Goal: Information Seeking & Learning: Learn about a topic

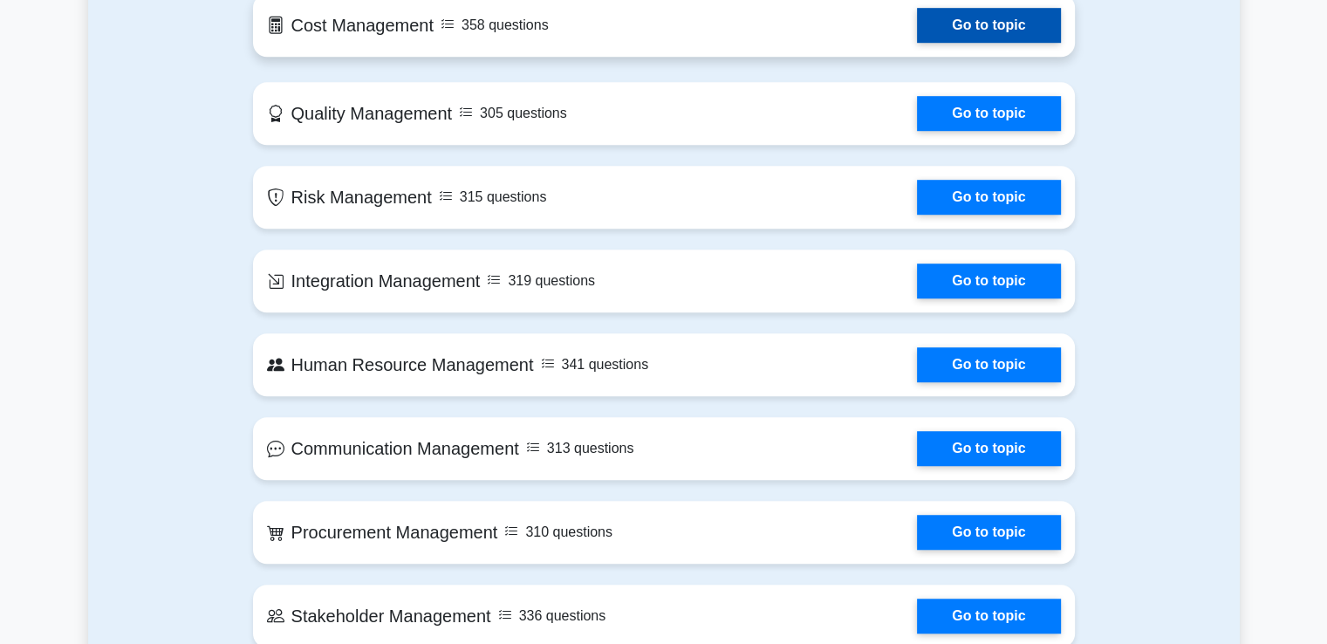
scroll to position [1174, 0]
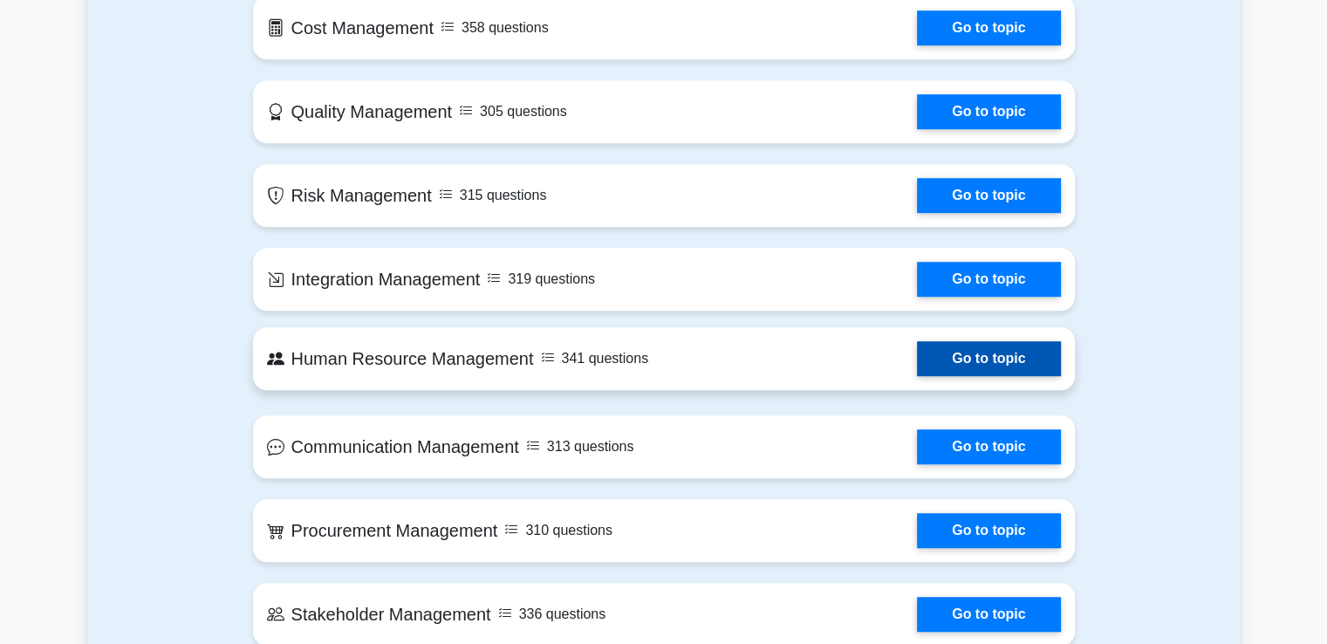
click at [945, 341] on link "Go to topic" at bounding box center [988, 358] width 143 height 35
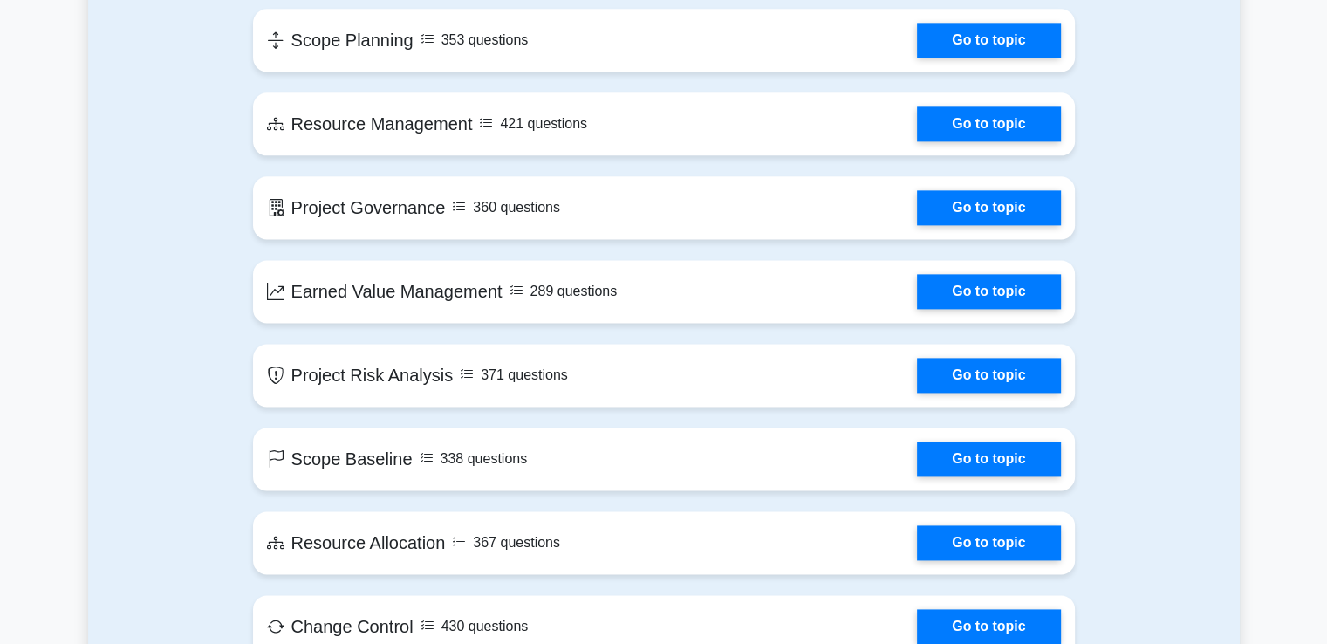
scroll to position [2251, 0]
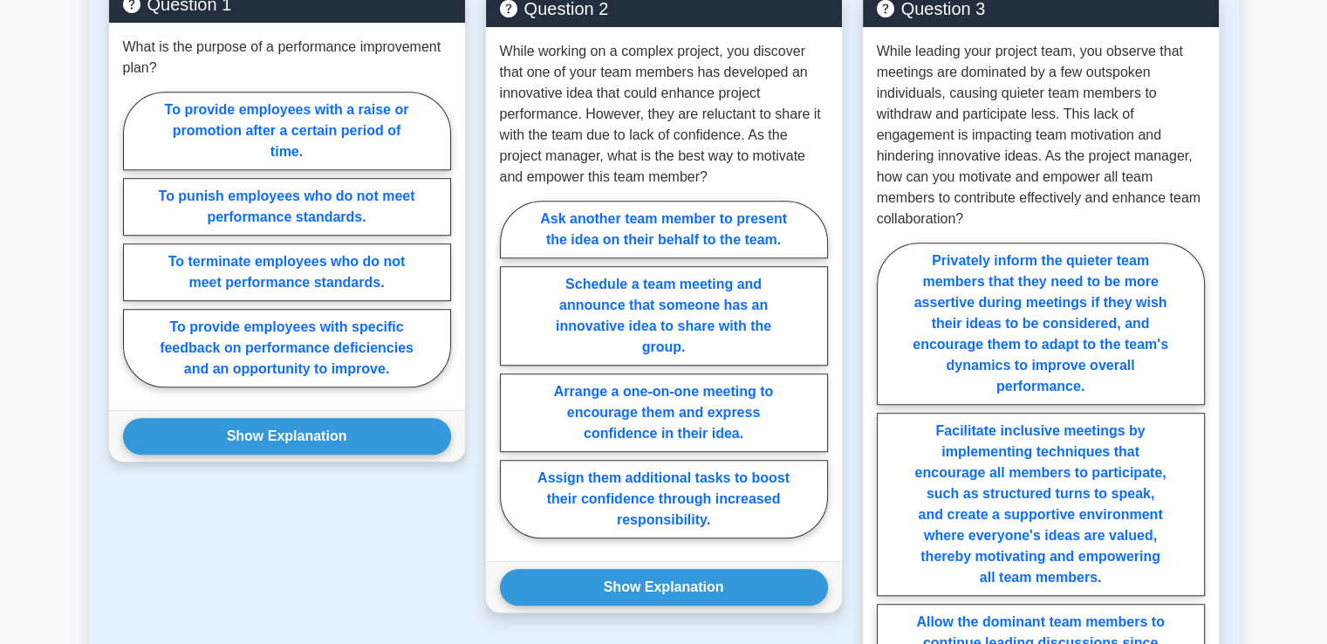
scroll to position [809, 0]
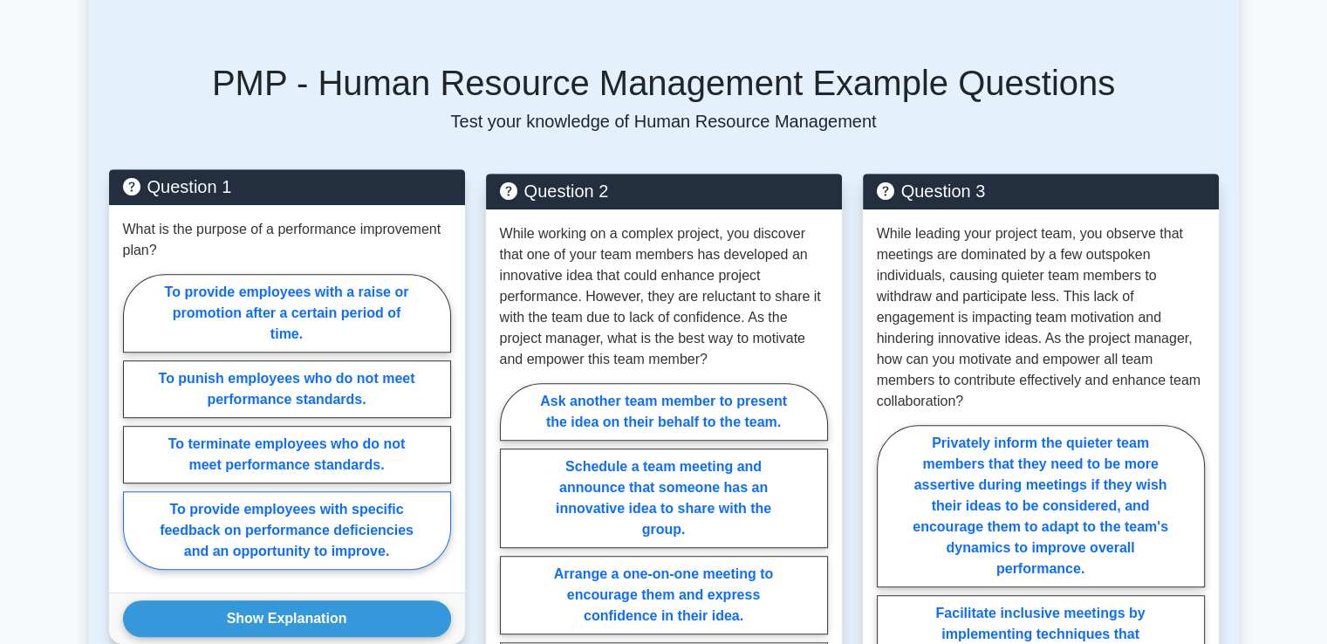
click at [356, 524] on label "To provide employees with specific feedback on performance deficiencies and an …" at bounding box center [287, 530] width 328 height 79
click at [134, 433] on input "To provide employees with specific feedback on performance deficiencies and an …" at bounding box center [128, 426] width 11 height 11
radio input "true"
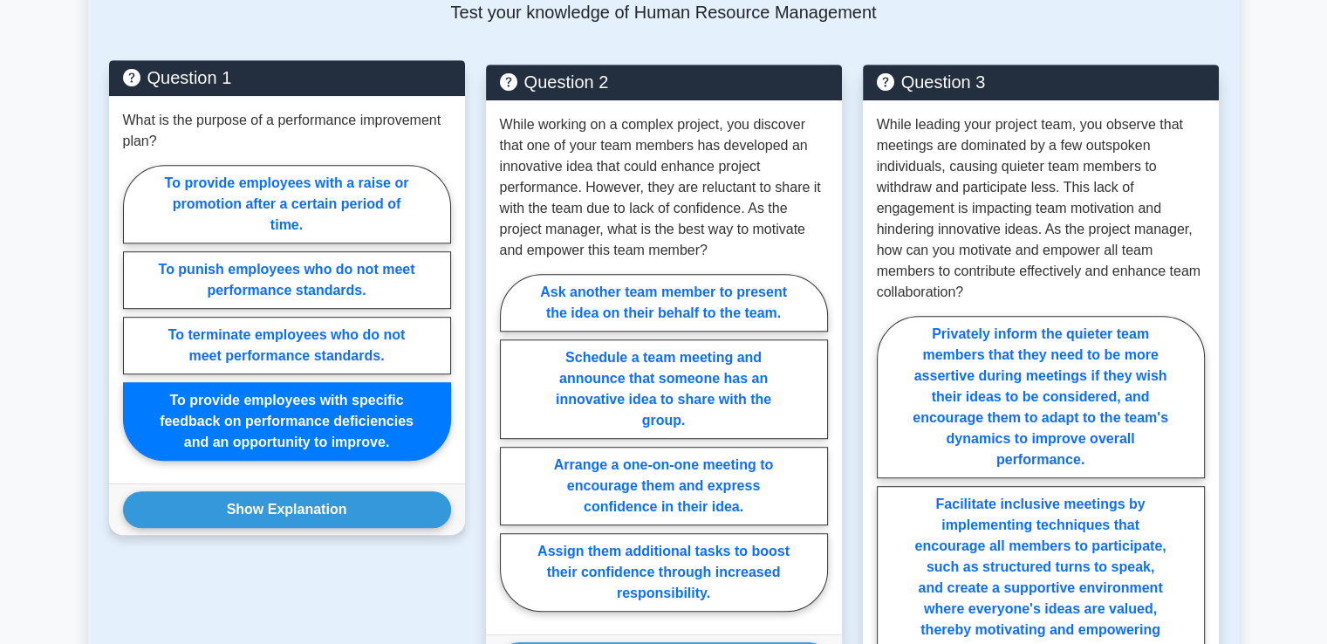
scroll to position [946, 0]
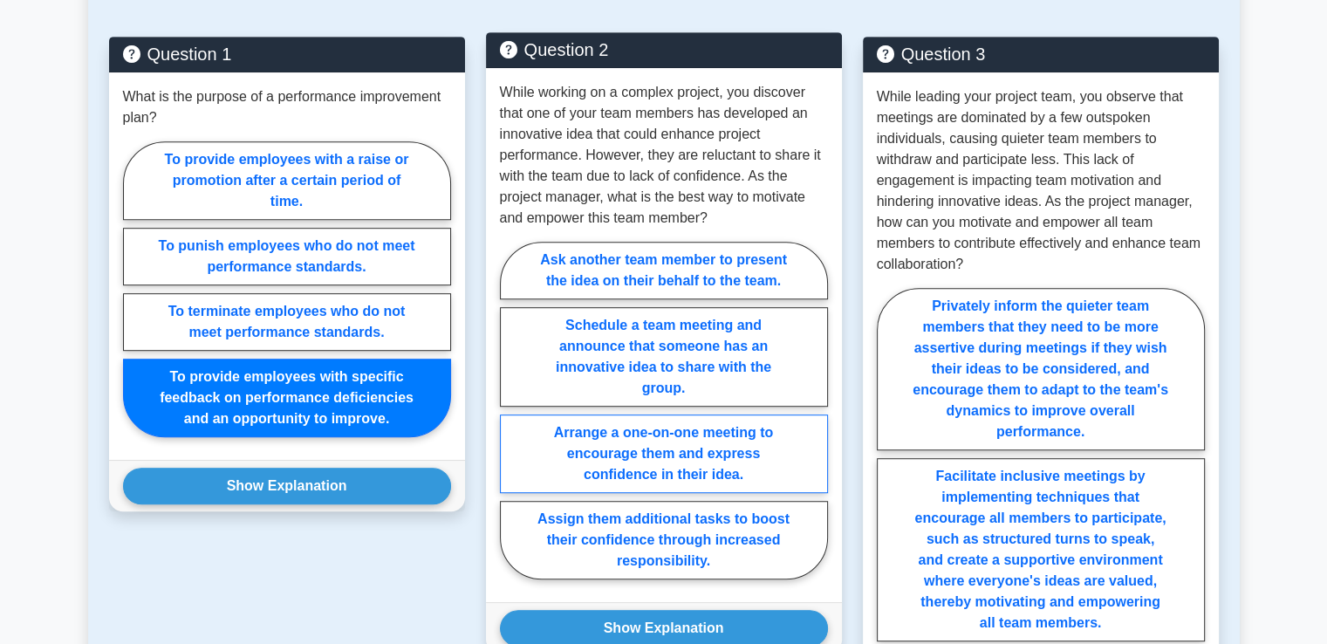
click at [603, 442] on label "Arrange a one-on-one meeting to encourage them and express confidence in their …" at bounding box center [664, 453] width 328 height 79
click at [511, 421] on input "Arrange a one-on-one meeting to encourage them and express confidence in their …" at bounding box center [505, 415] width 11 height 11
radio input "true"
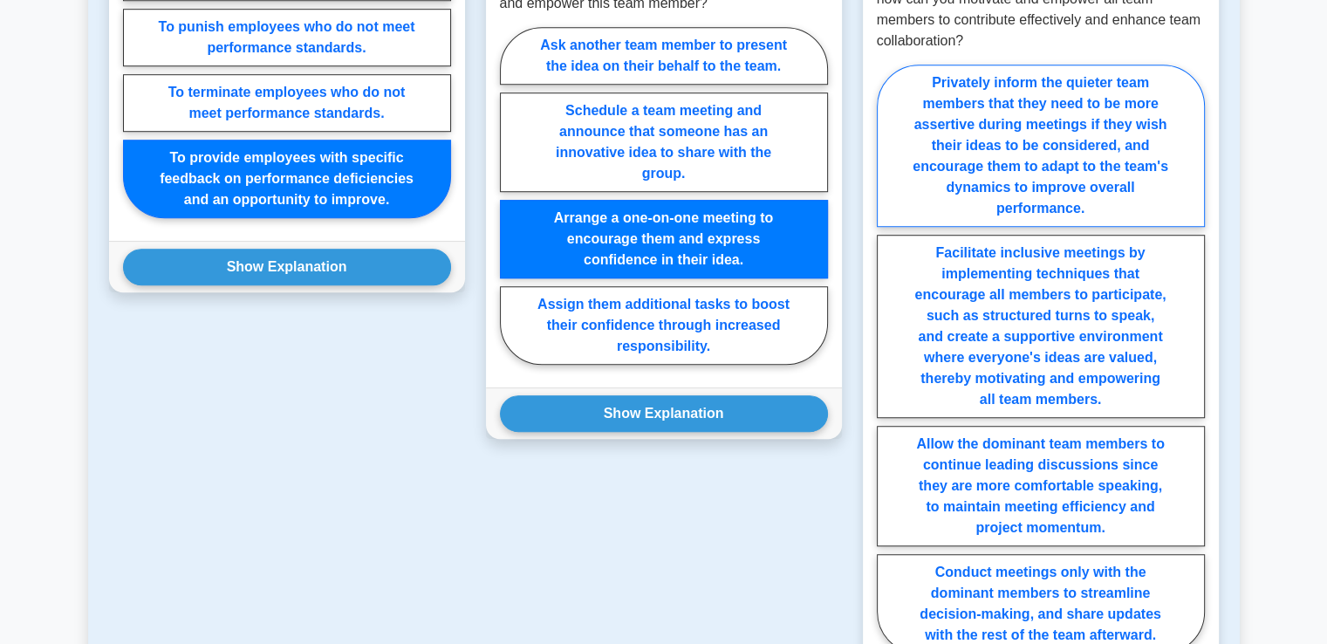
scroll to position [1166, 0]
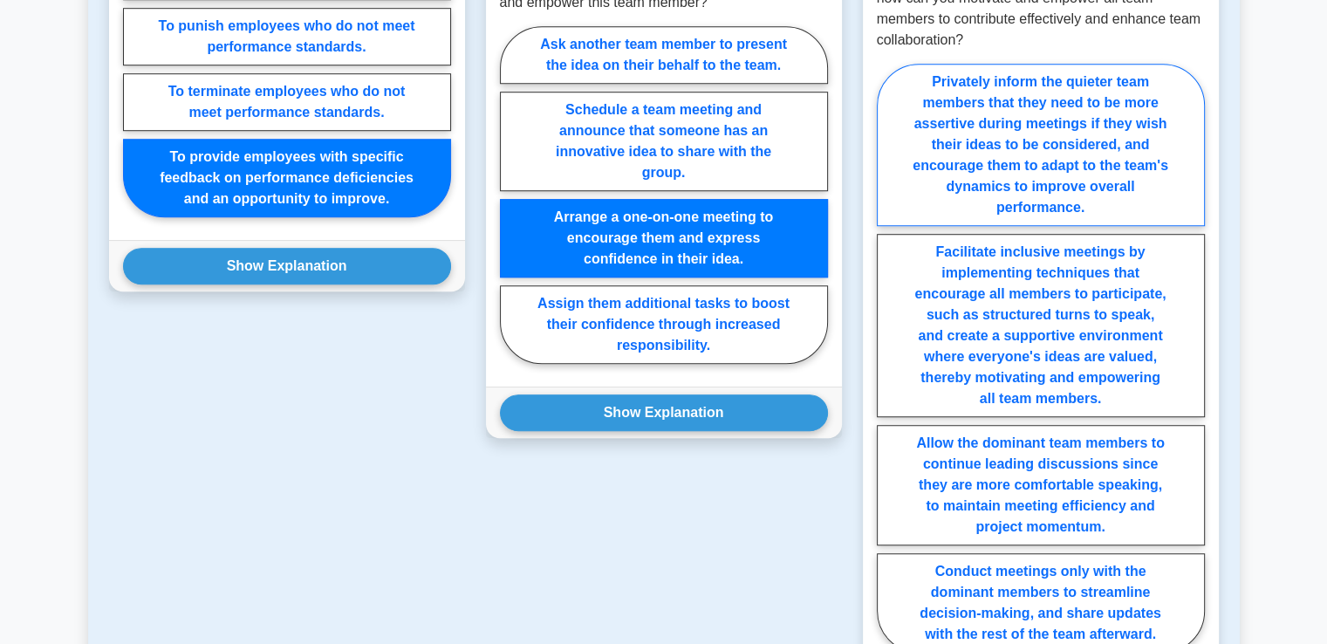
click at [919, 339] on label "Facilitate inclusive meetings by implementing techniques that encourage all mem…" at bounding box center [1041, 325] width 328 height 183
click at [888, 358] on input "Facilitate inclusive meetings by implementing techniques that encourage all mem…" at bounding box center [882, 363] width 11 height 11
radio input "true"
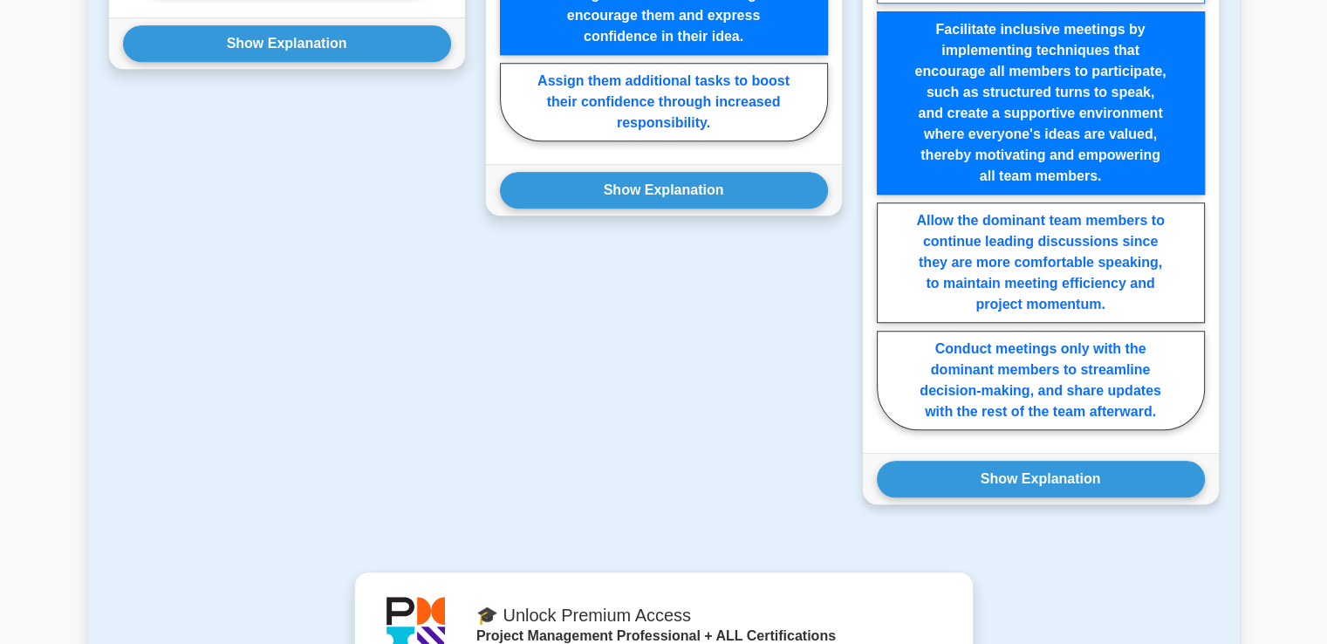
scroll to position [1403, 0]
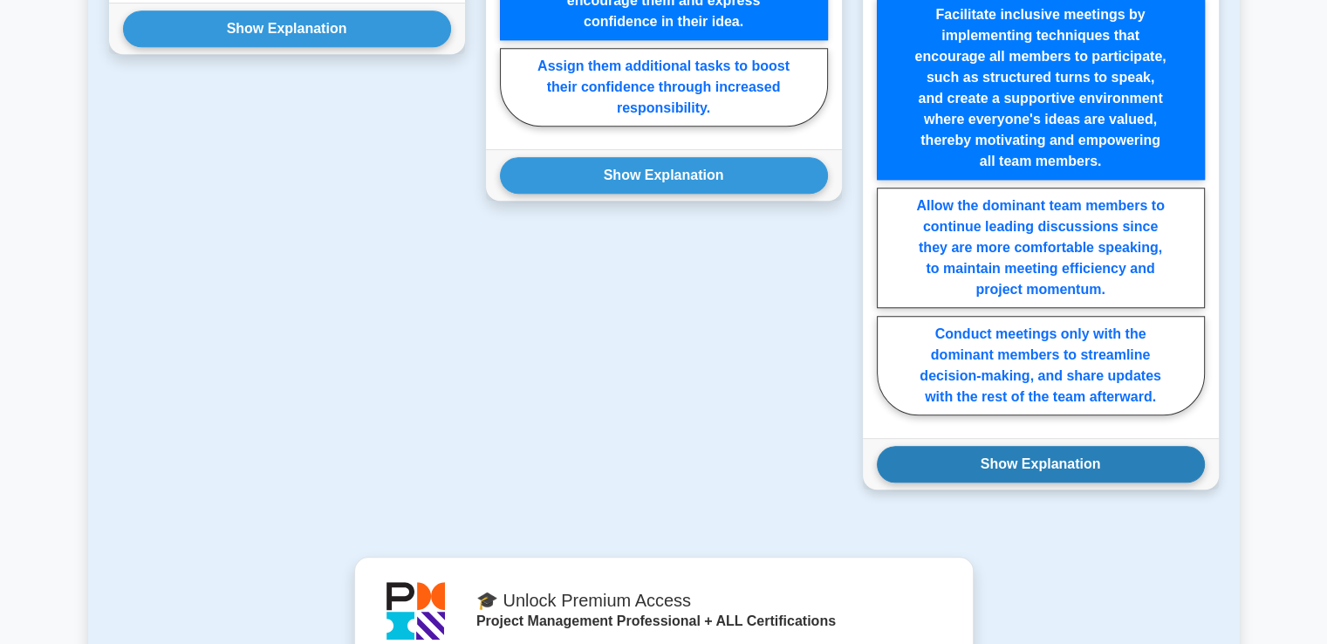
click at [999, 446] on button "Show Explanation" at bounding box center [1041, 464] width 328 height 37
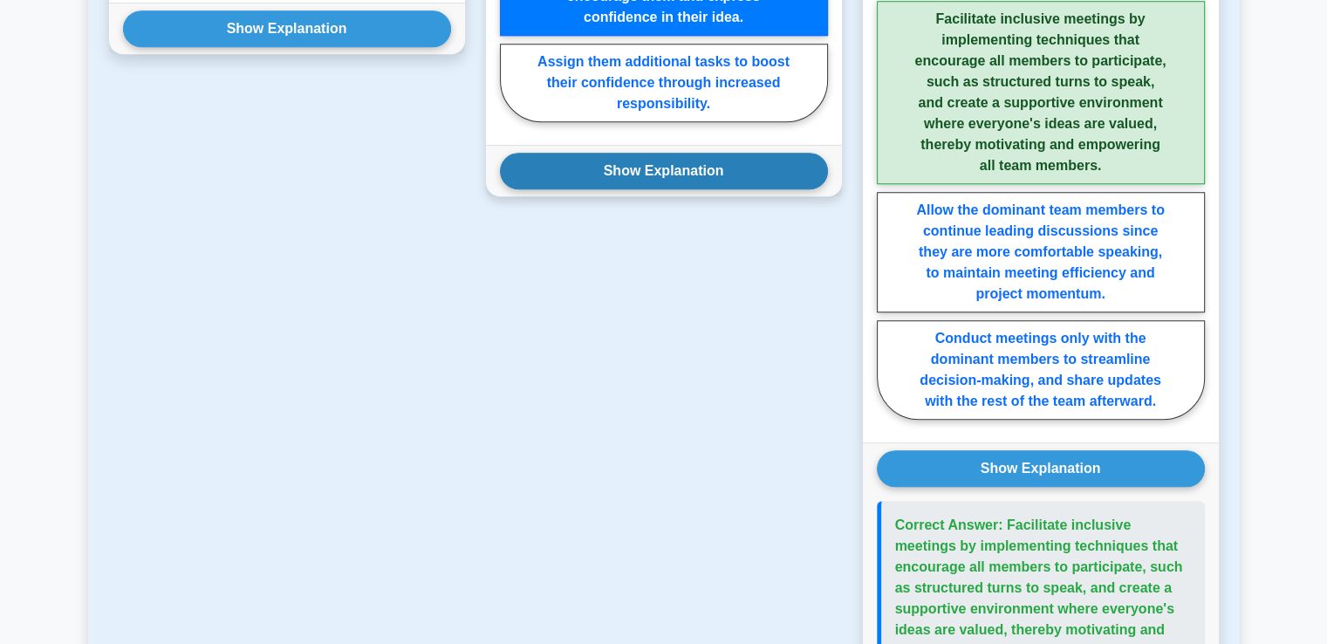
click at [588, 155] on button "Show Explanation" at bounding box center [664, 171] width 328 height 37
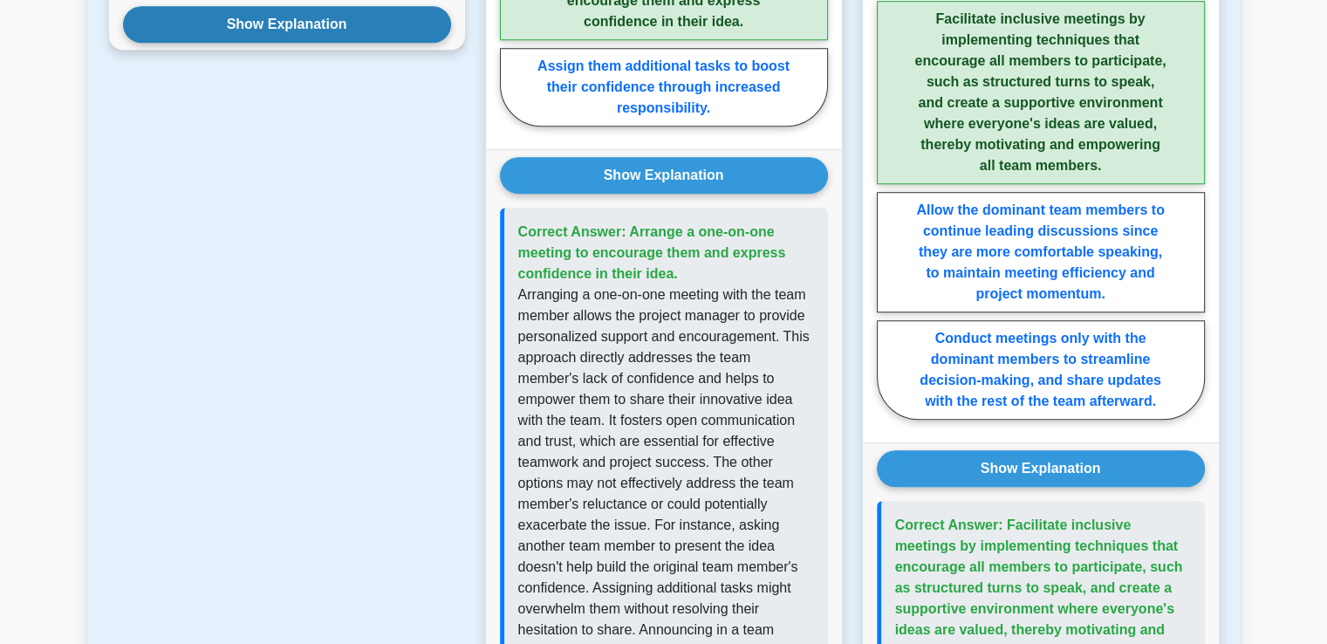
click at [300, 11] on button "Show Explanation" at bounding box center [287, 24] width 328 height 37
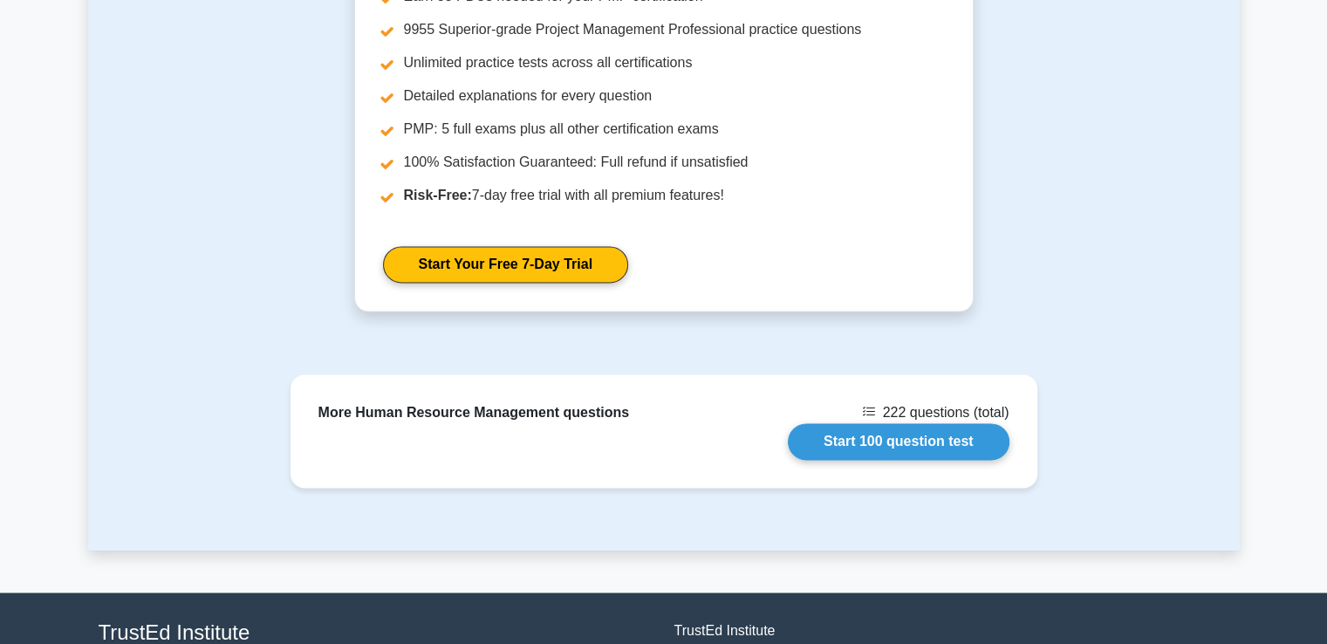
scroll to position [2675, 0]
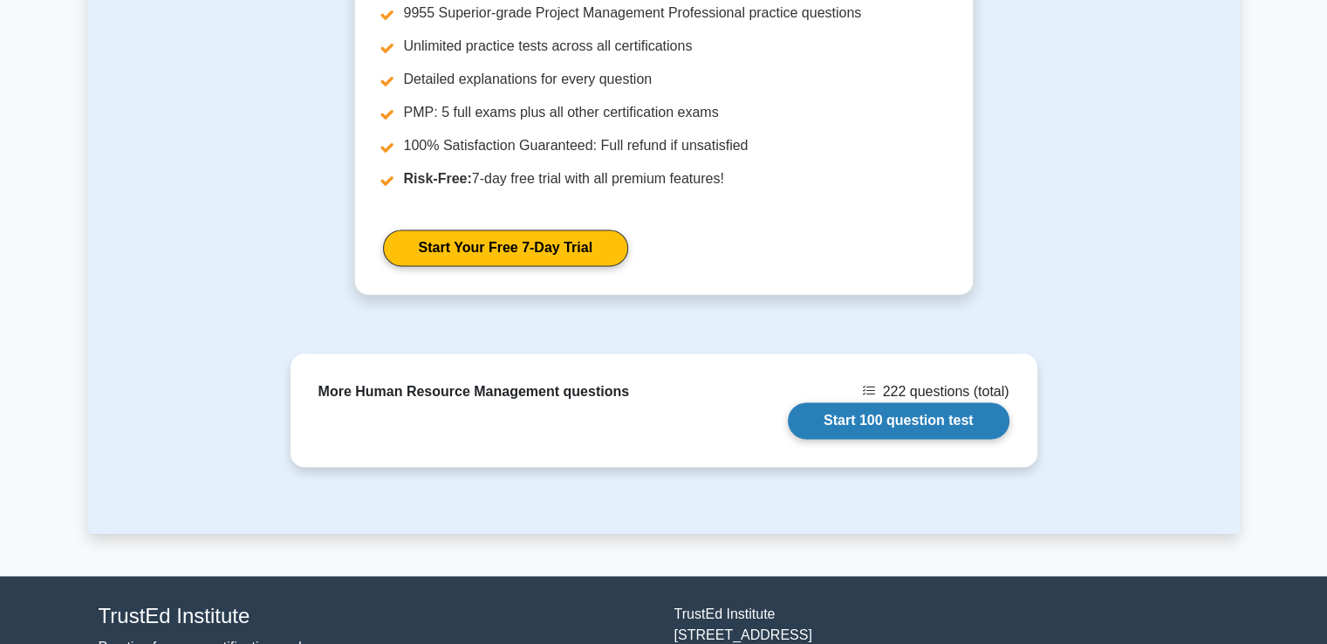
click at [889, 402] on link "Start 100 question test" at bounding box center [899, 420] width 222 height 37
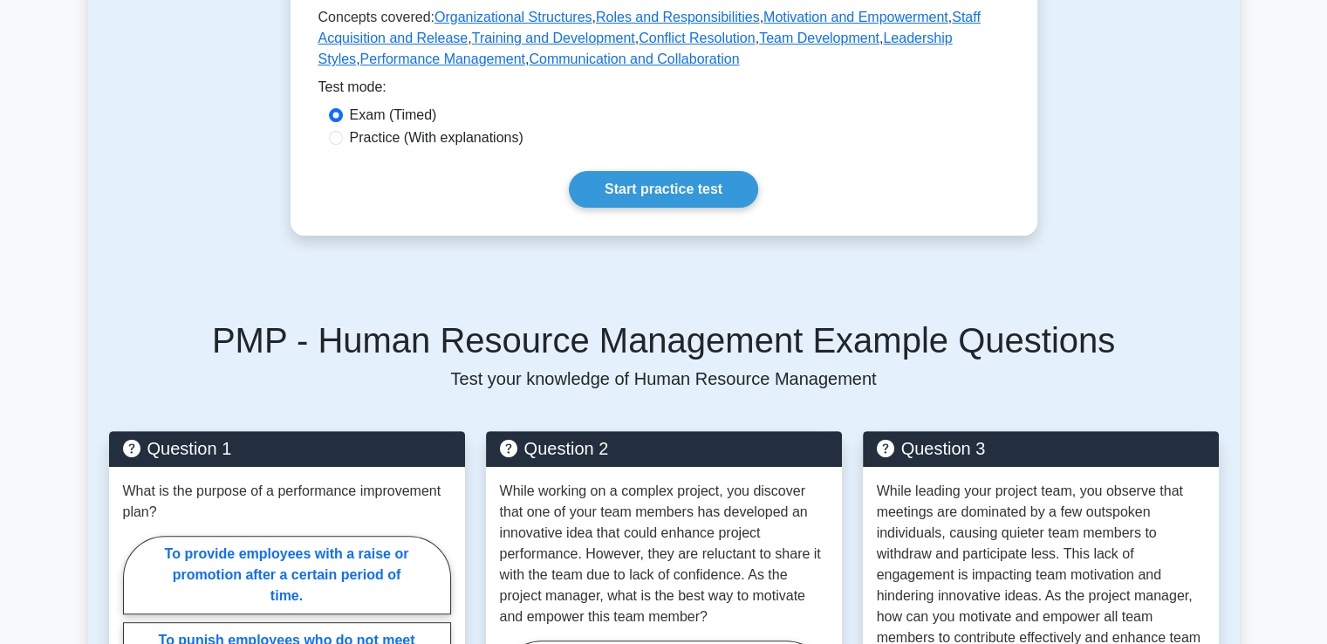
scroll to position [537, 0]
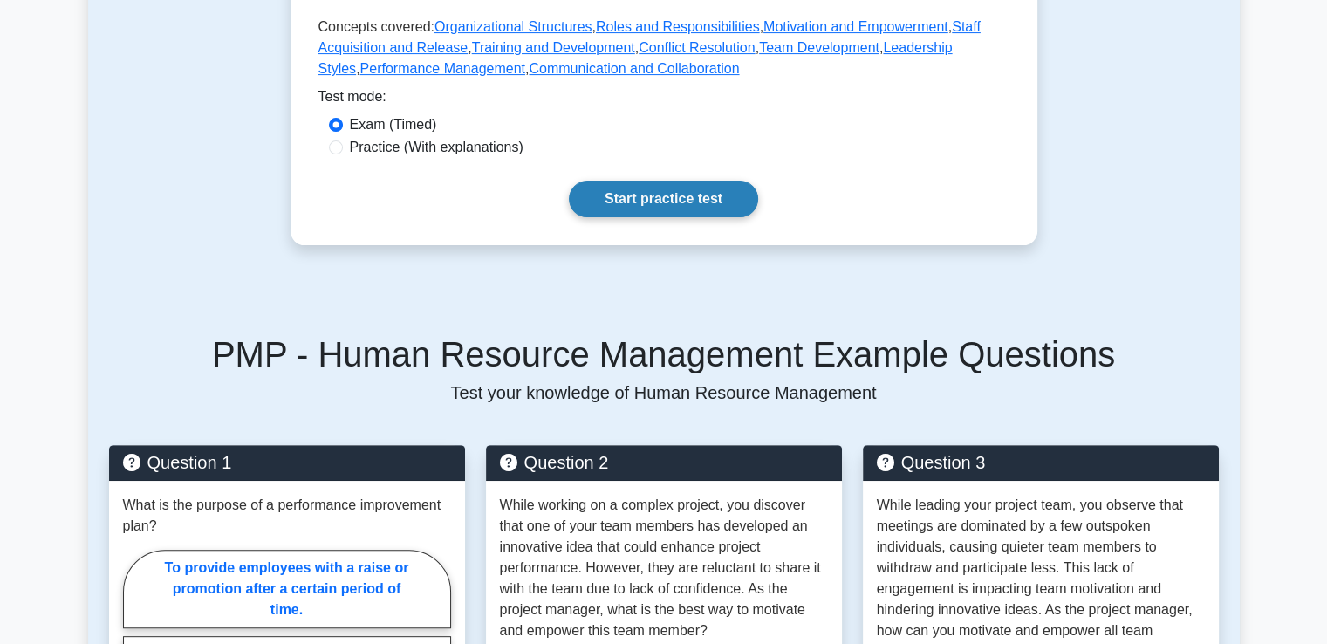
click at [686, 181] on link "Start practice test" at bounding box center [663, 199] width 189 height 37
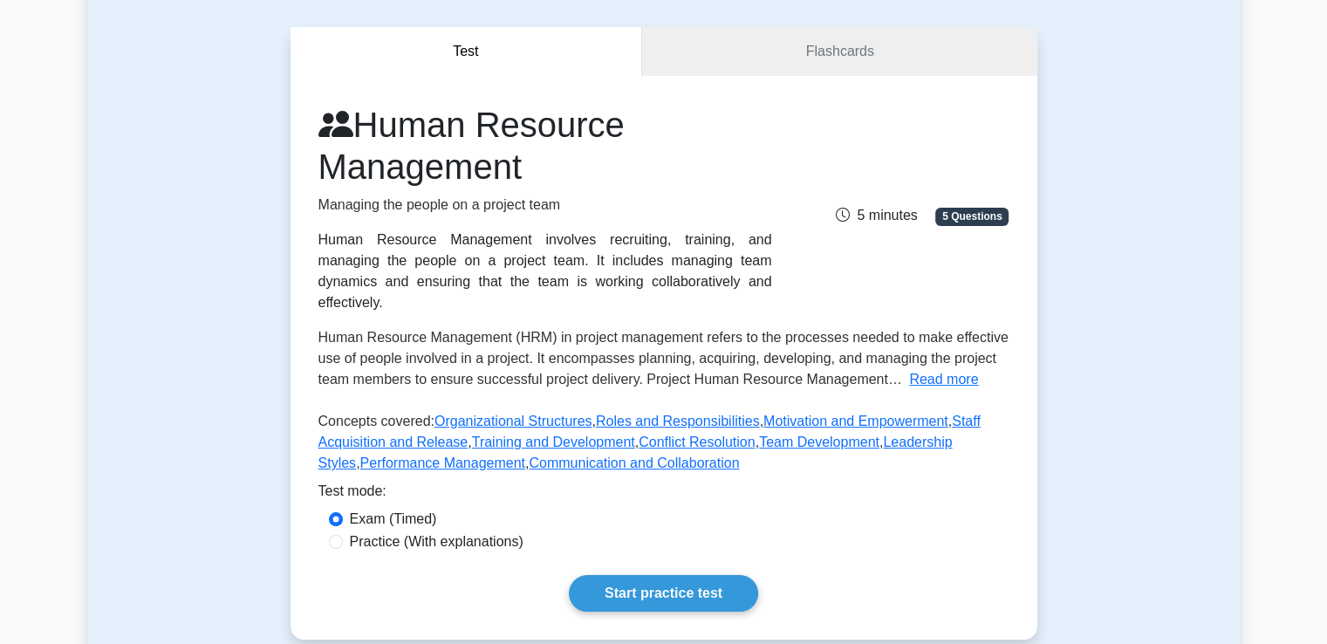
scroll to position [0, 0]
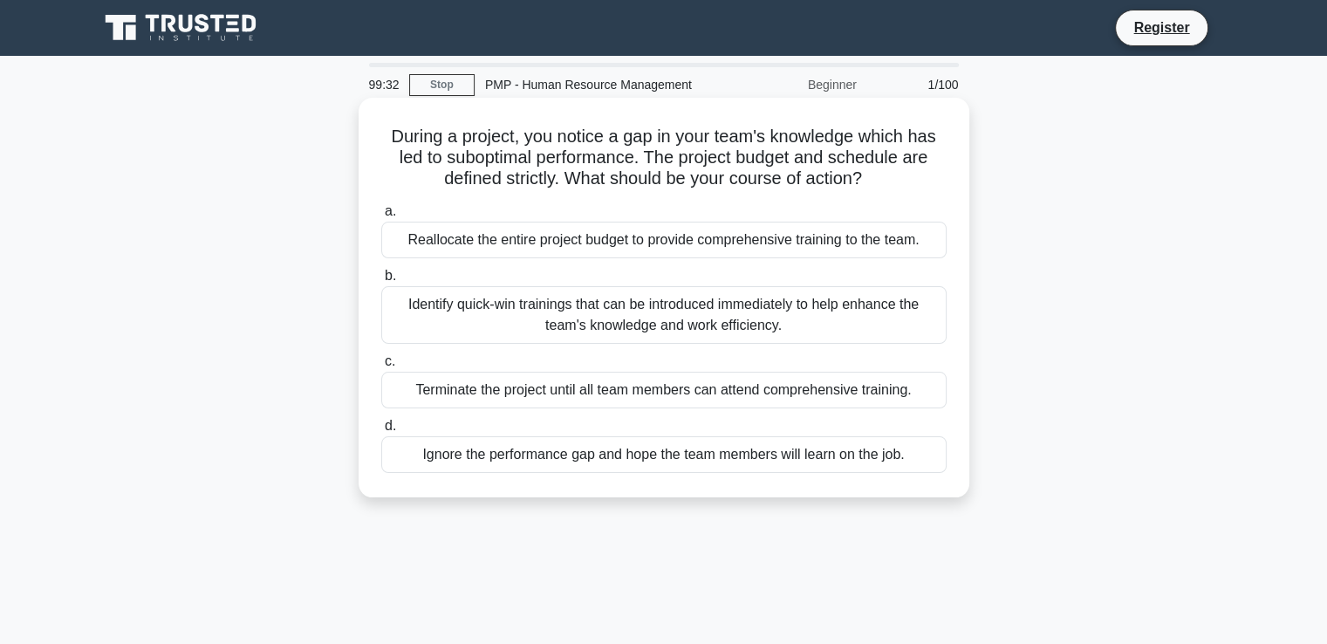
click at [754, 312] on div "Identify quick-win trainings that can be introduced immediately to help enhance…" at bounding box center [663, 315] width 565 height 58
click at [381, 282] on input "b. Identify quick-win trainings that can be introduced immediately to help enha…" at bounding box center [381, 275] width 0 height 11
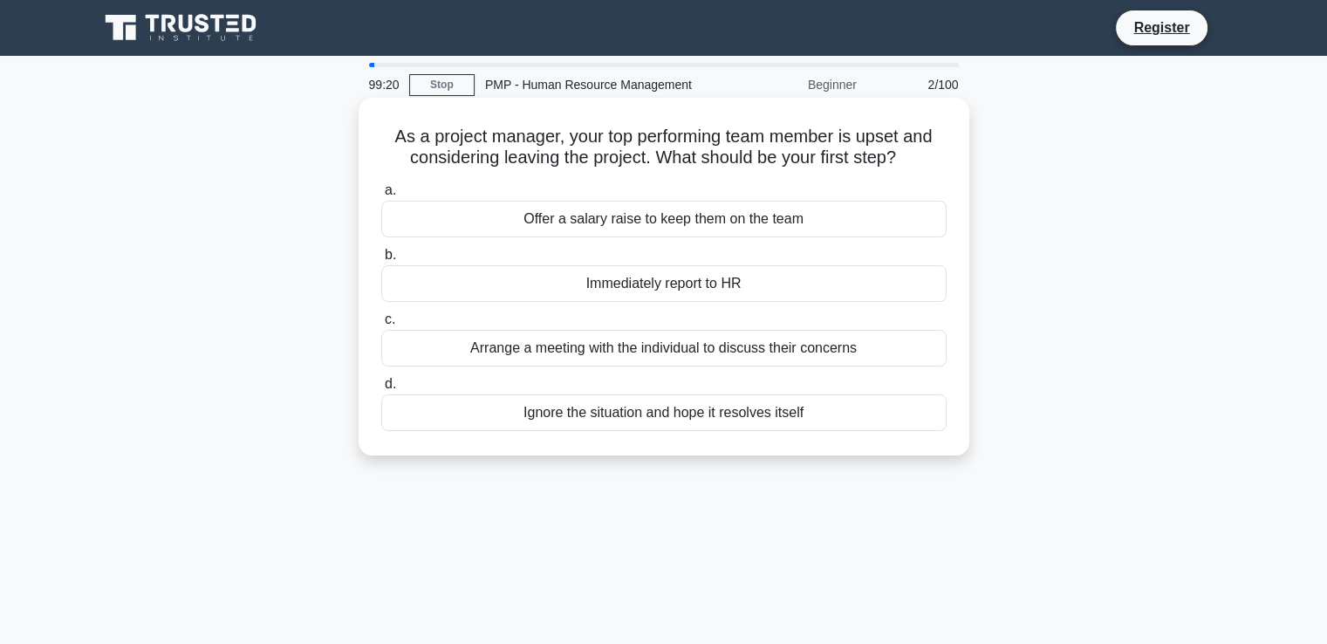
click at [736, 348] on div "Arrange a meeting with the individual to discuss their concerns" at bounding box center [663, 348] width 565 height 37
click at [381, 325] on input "c. Arrange a meeting with the individual to discuss their concerns" at bounding box center [381, 319] width 0 height 11
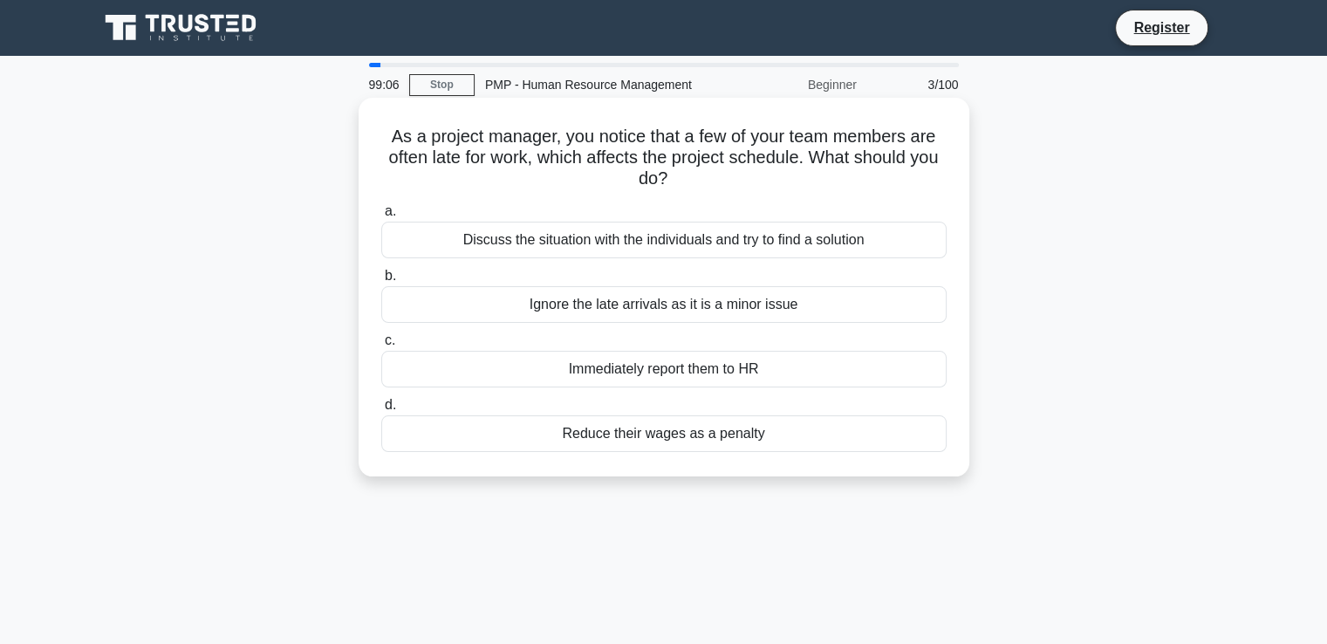
click at [831, 235] on div "Discuss the situation with the individuals and try to find a solution" at bounding box center [663, 240] width 565 height 37
click at [381, 217] on input "a. Discuss the situation with the individuals and try to find a solution" at bounding box center [381, 211] width 0 height 11
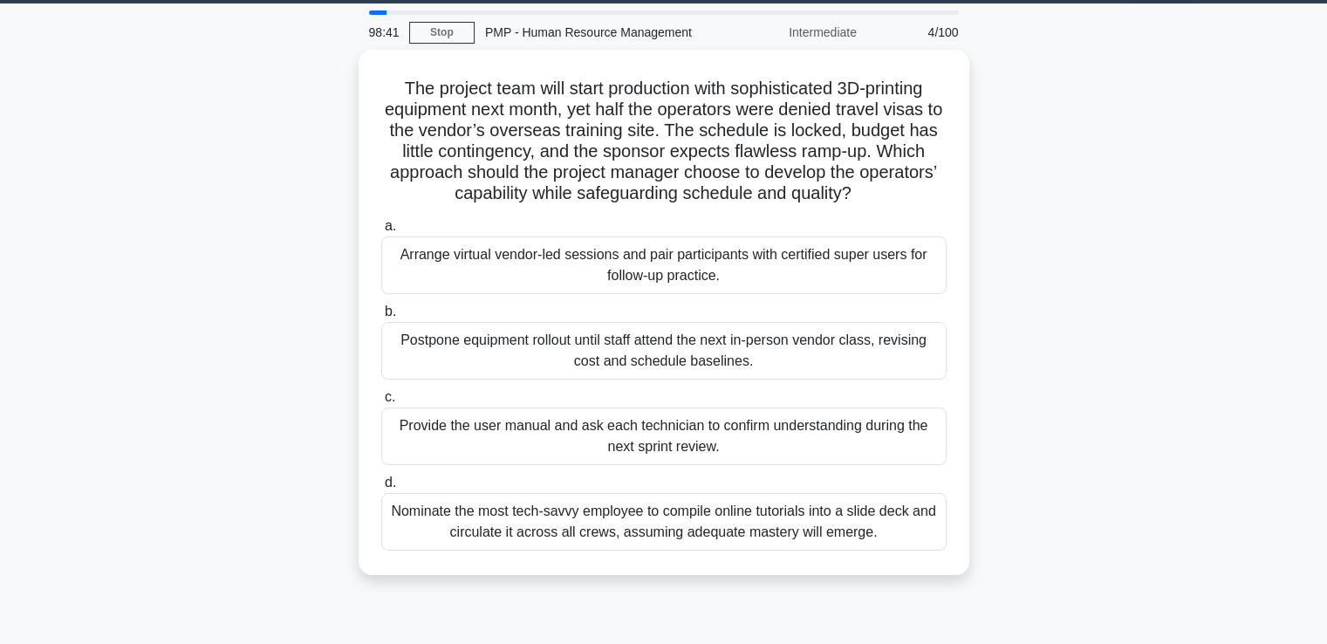
scroll to position [69, 0]
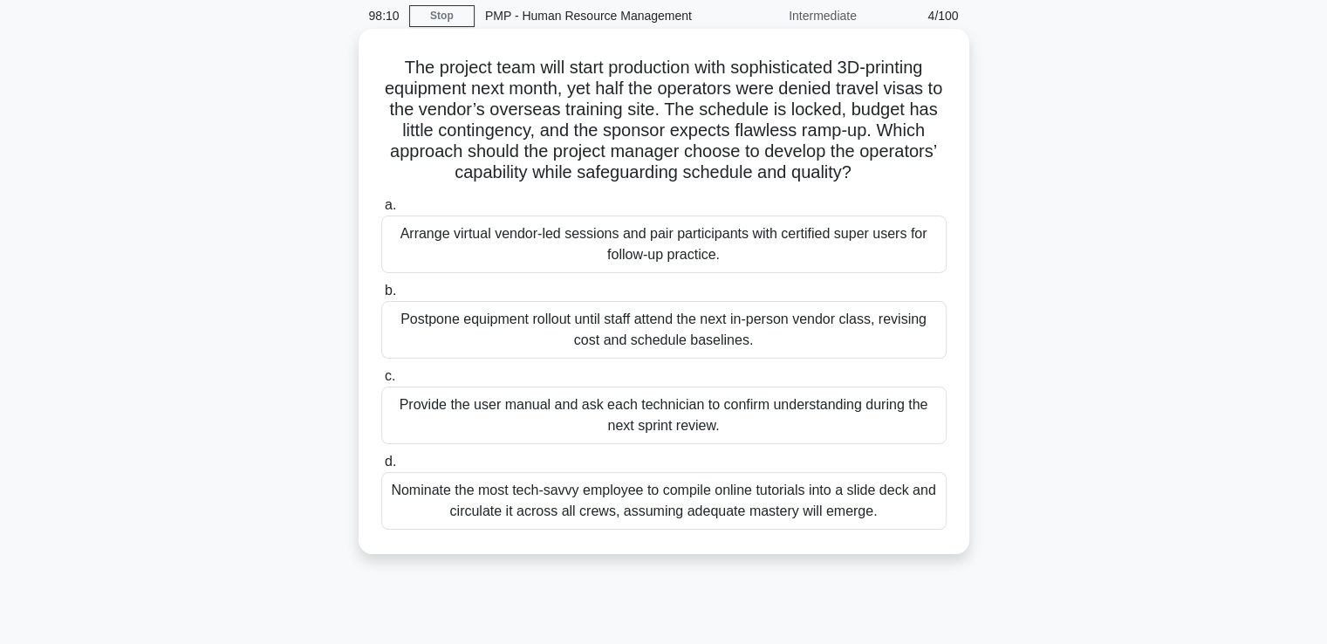
click at [815, 241] on div "Arrange virtual vendor-led sessions and pair participants with certified super …" at bounding box center [663, 245] width 565 height 58
click at [381, 211] on input "a. Arrange virtual vendor-led sessions and pair participants with certified sup…" at bounding box center [381, 205] width 0 height 11
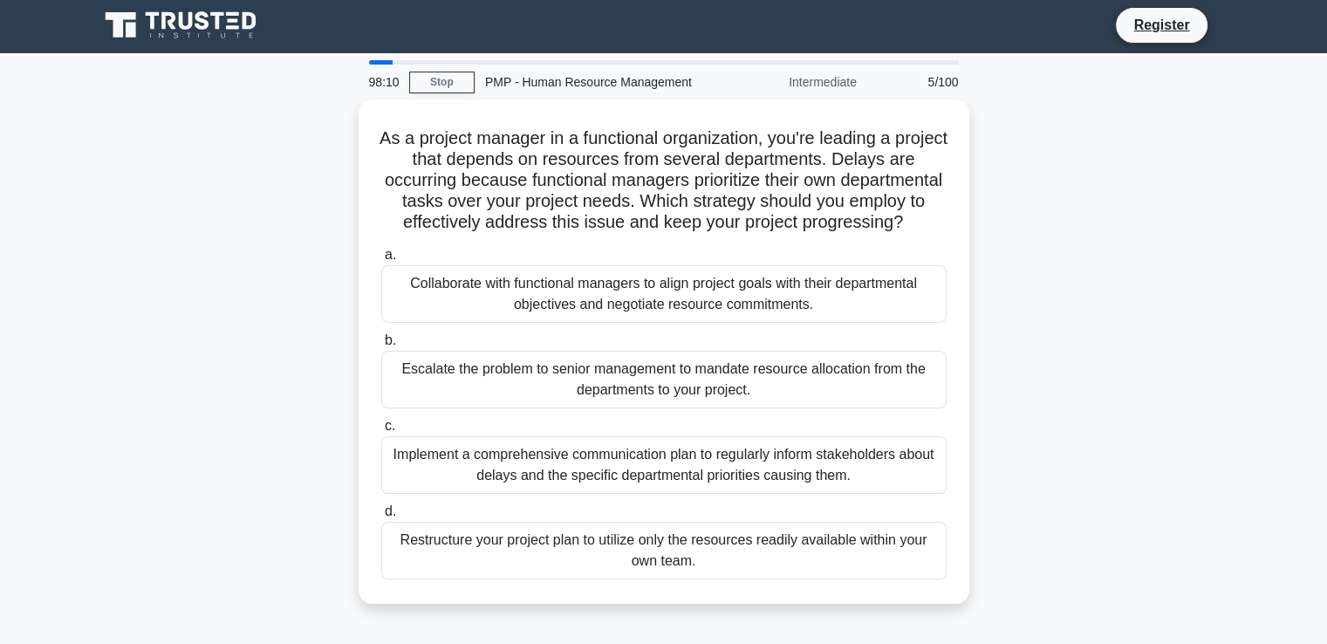
scroll to position [0, 0]
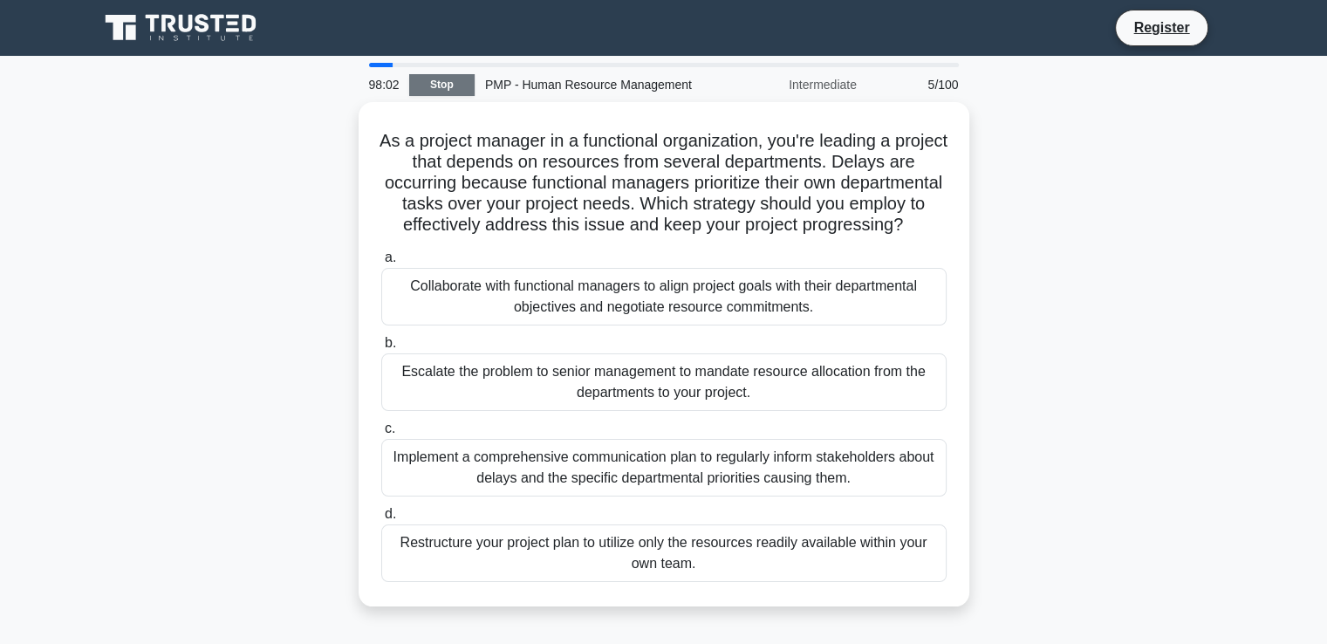
click at [447, 85] on link "Stop" at bounding box center [441, 85] width 65 height 22
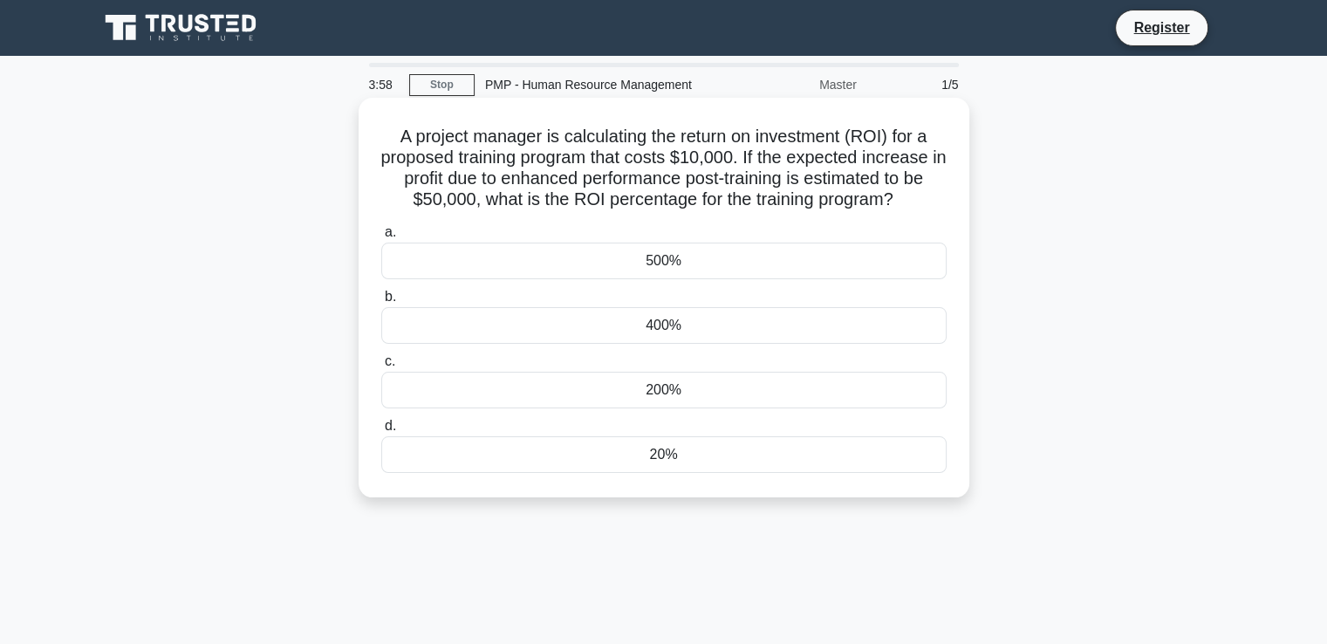
click at [592, 325] on div "400%" at bounding box center [663, 325] width 565 height 37
click at [381, 303] on input "b. 400%" at bounding box center [381, 296] width 0 height 11
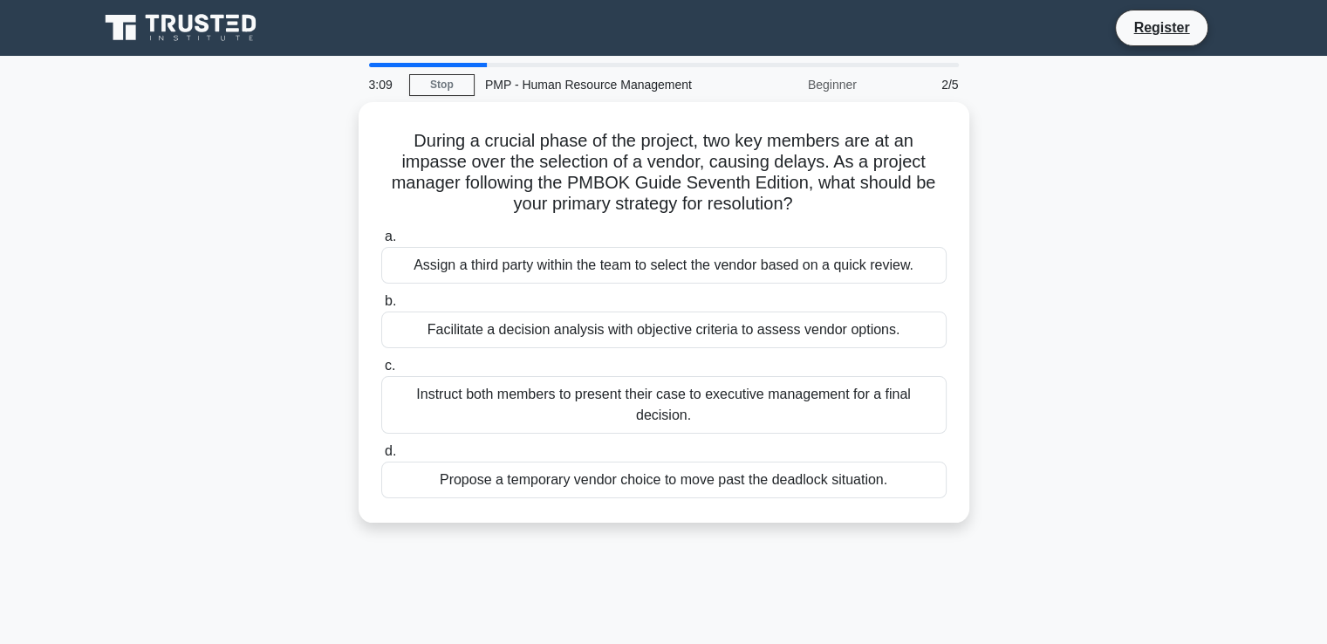
click at [592, 325] on div "Facilitate a decision analysis with objective criteria to assess vendor options." at bounding box center [663, 329] width 565 height 37
click at [381, 307] on input "b. Facilitate a decision analysis with objective criteria to assess vendor opti…" at bounding box center [381, 301] width 0 height 11
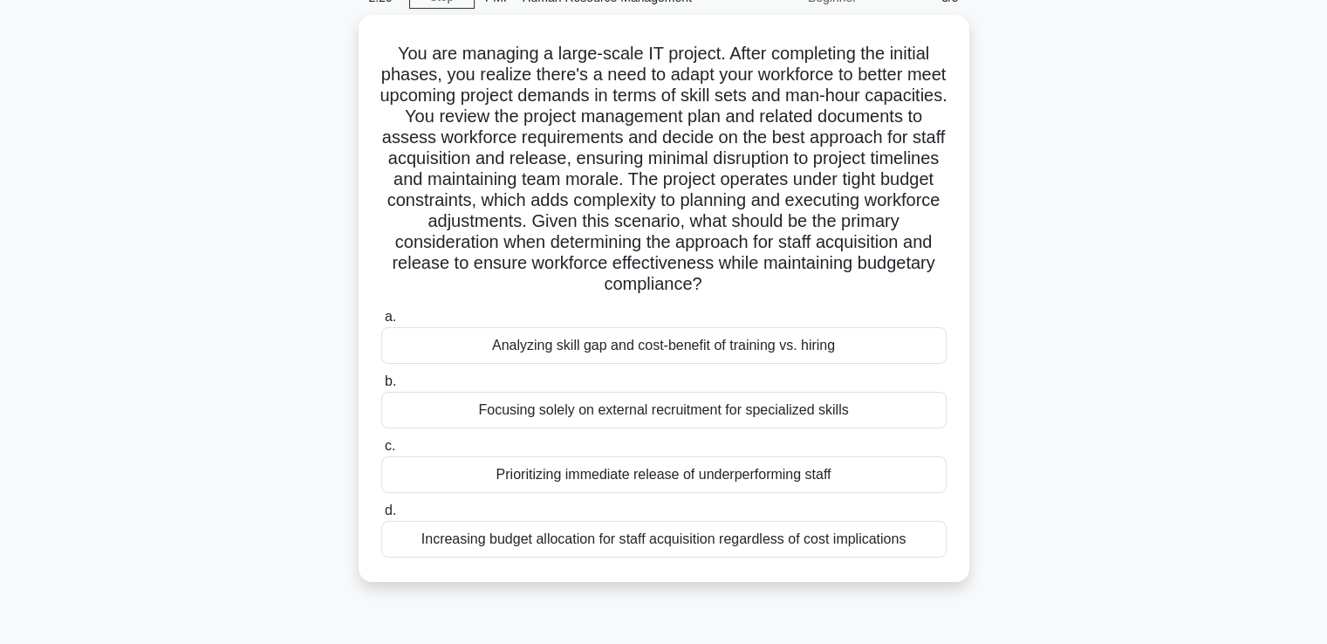
scroll to position [91, 0]
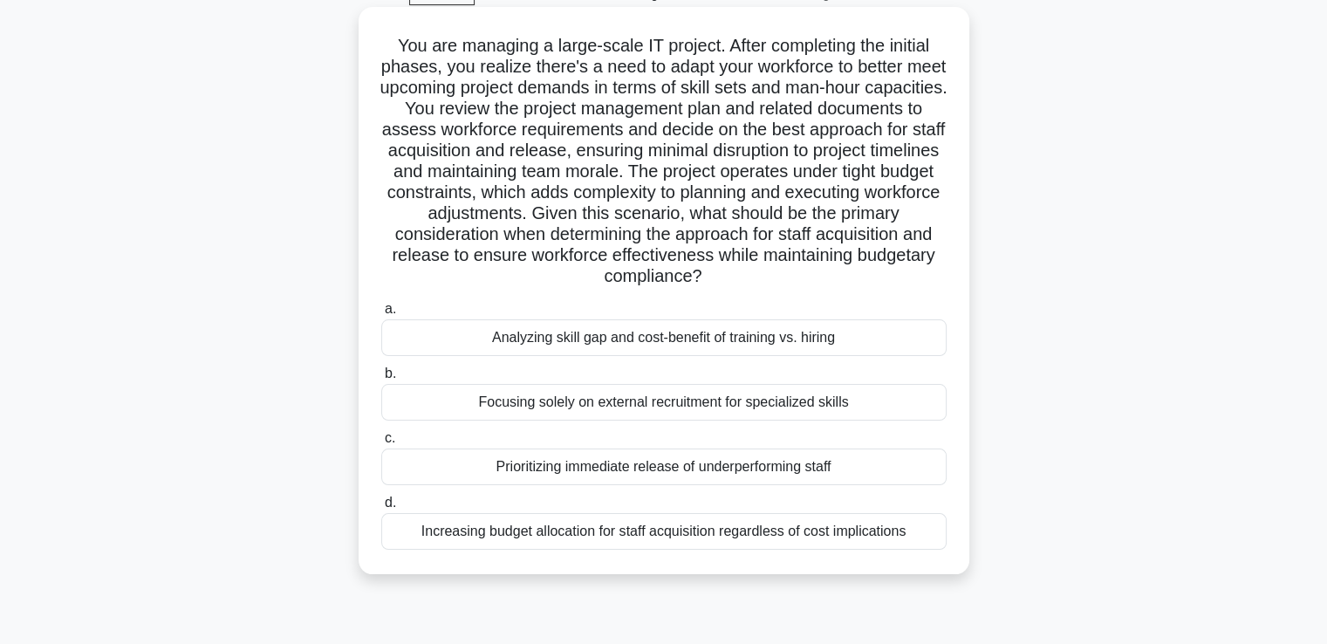
click at [632, 340] on div "Analyzing skill gap and cost-benefit of training vs. hiring" at bounding box center [663, 337] width 565 height 37
click at [381, 315] on input "a. Analyzing skill gap and cost-benefit of training vs. hiring" at bounding box center [381, 309] width 0 height 11
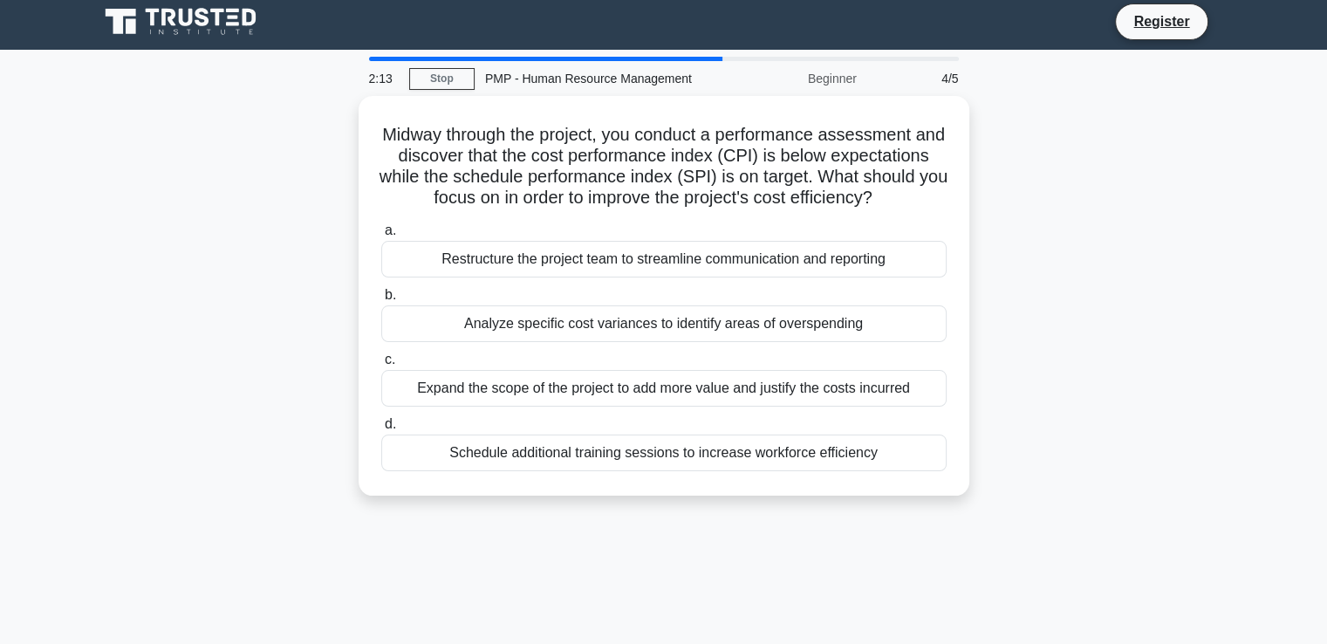
scroll to position [0, 0]
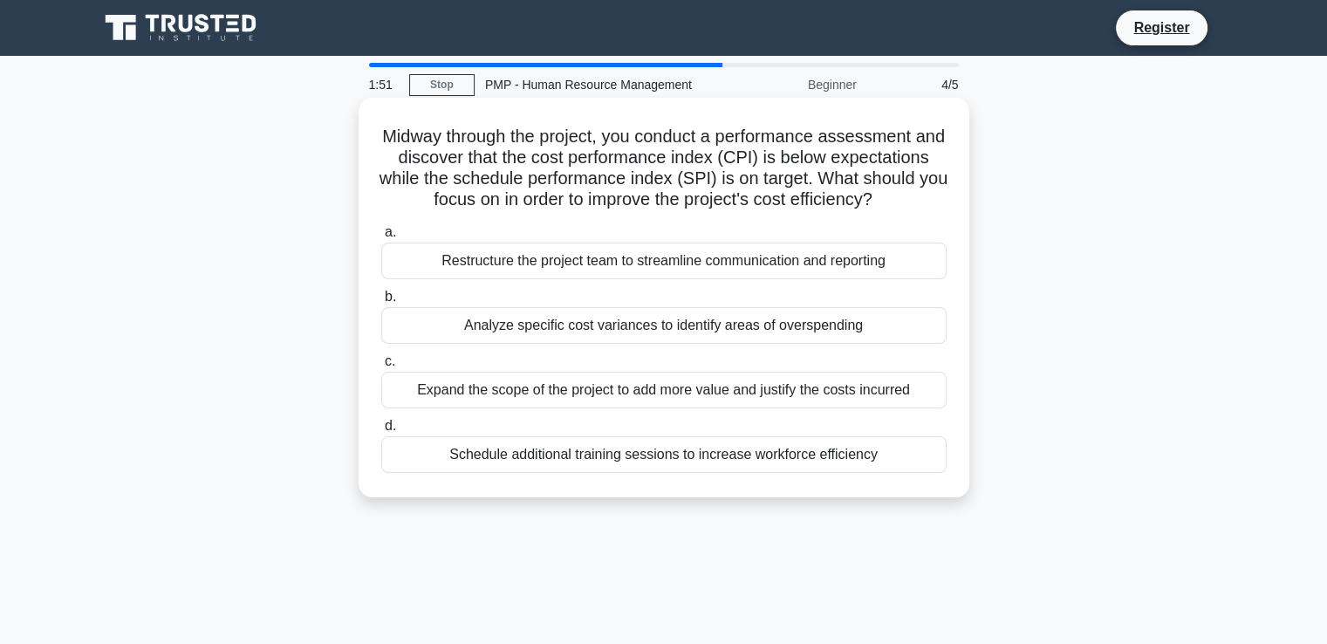
click at [649, 344] on div "Analyze specific cost variances to identify areas of overspending" at bounding box center [663, 325] width 565 height 37
click at [381, 303] on input "b. Analyze specific cost variances to identify areas of overspending" at bounding box center [381, 296] width 0 height 11
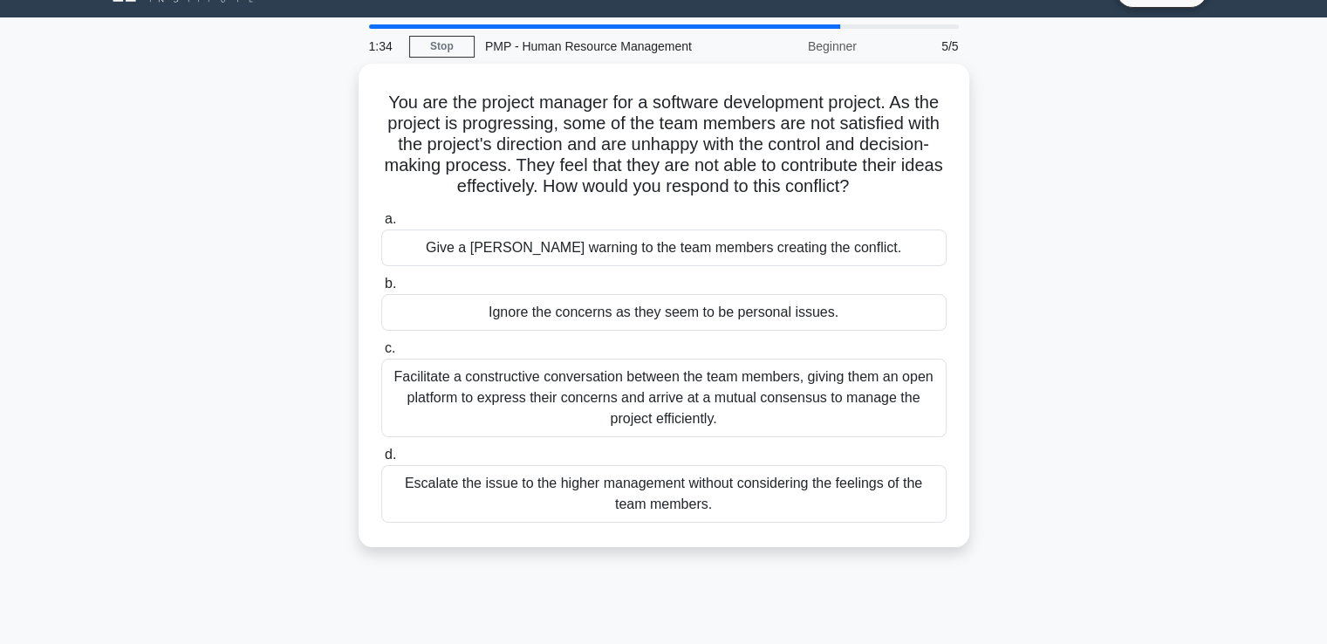
scroll to position [38, 0]
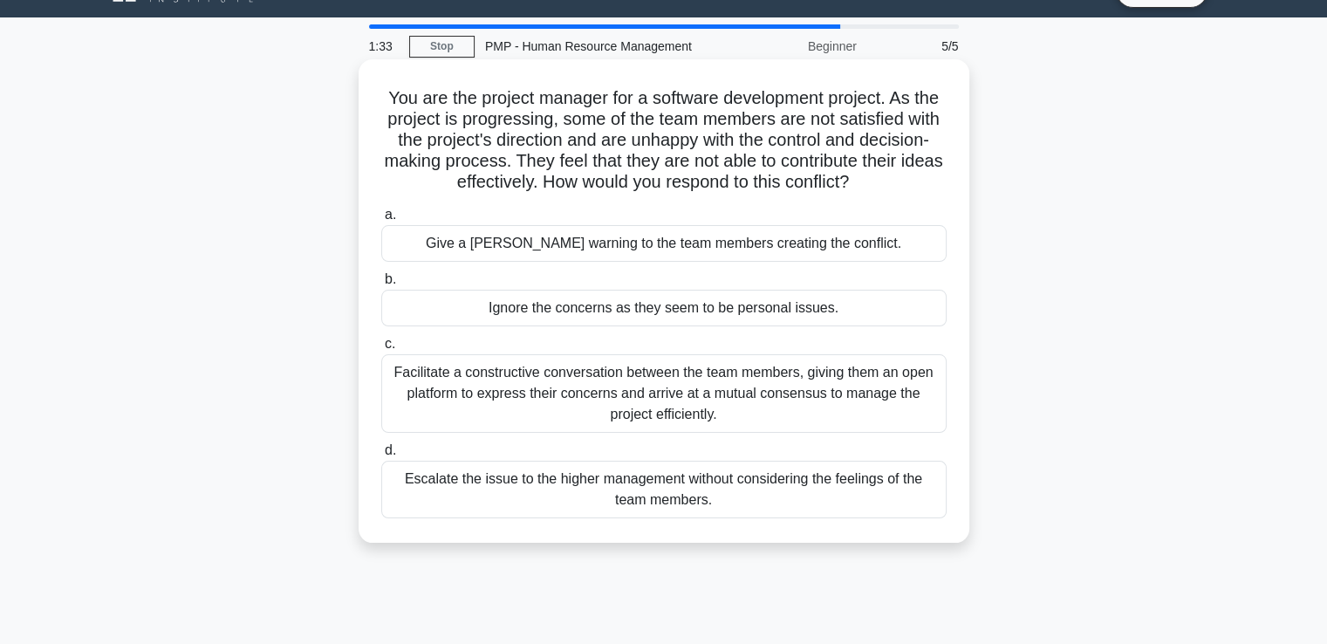
click at [647, 387] on div "Facilitate a constructive conversation between the team members, giving them an…" at bounding box center [663, 393] width 565 height 79
click at [381, 350] on input "c. Facilitate a constructive conversation between the team members, giving them…" at bounding box center [381, 344] width 0 height 11
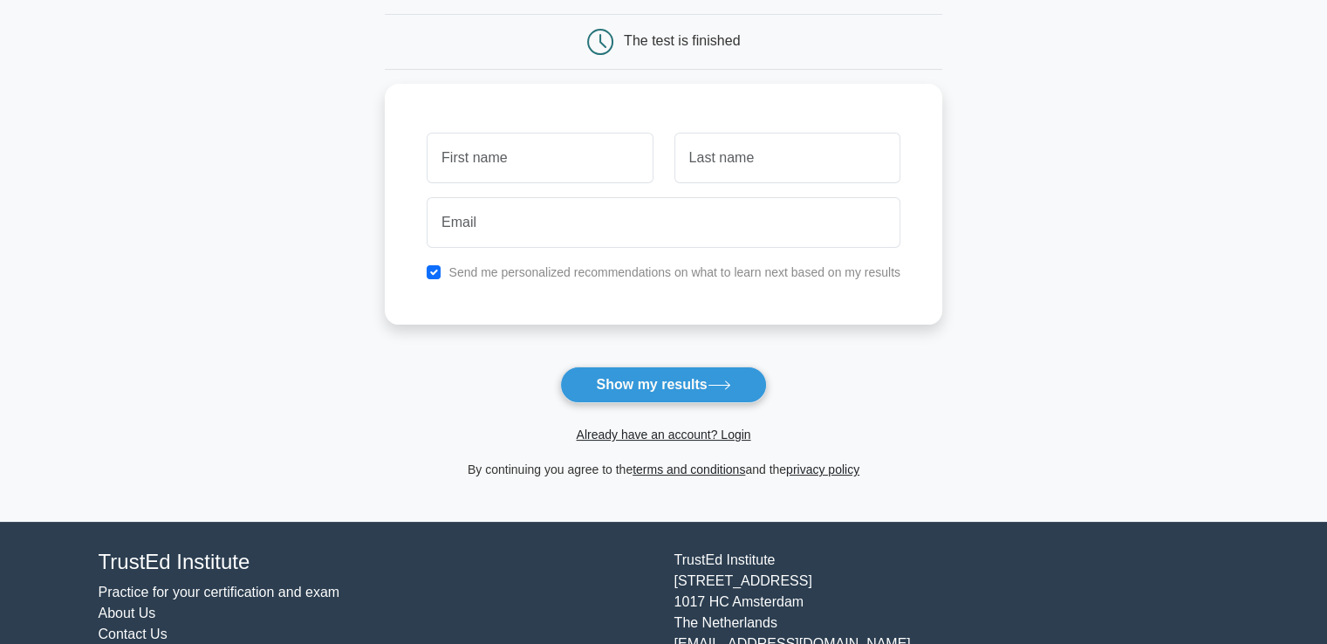
scroll to position [174, 0]
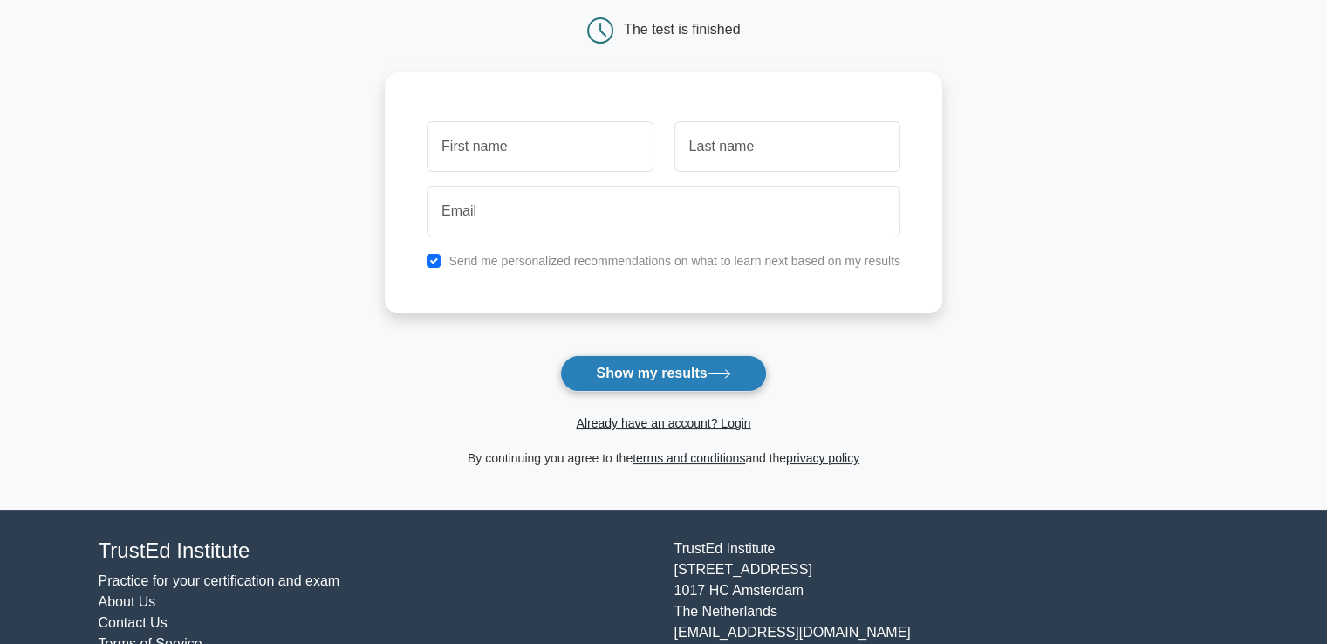
click at [658, 378] on button "Show my results" at bounding box center [663, 373] width 206 height 37
type input "l"
type input "m"
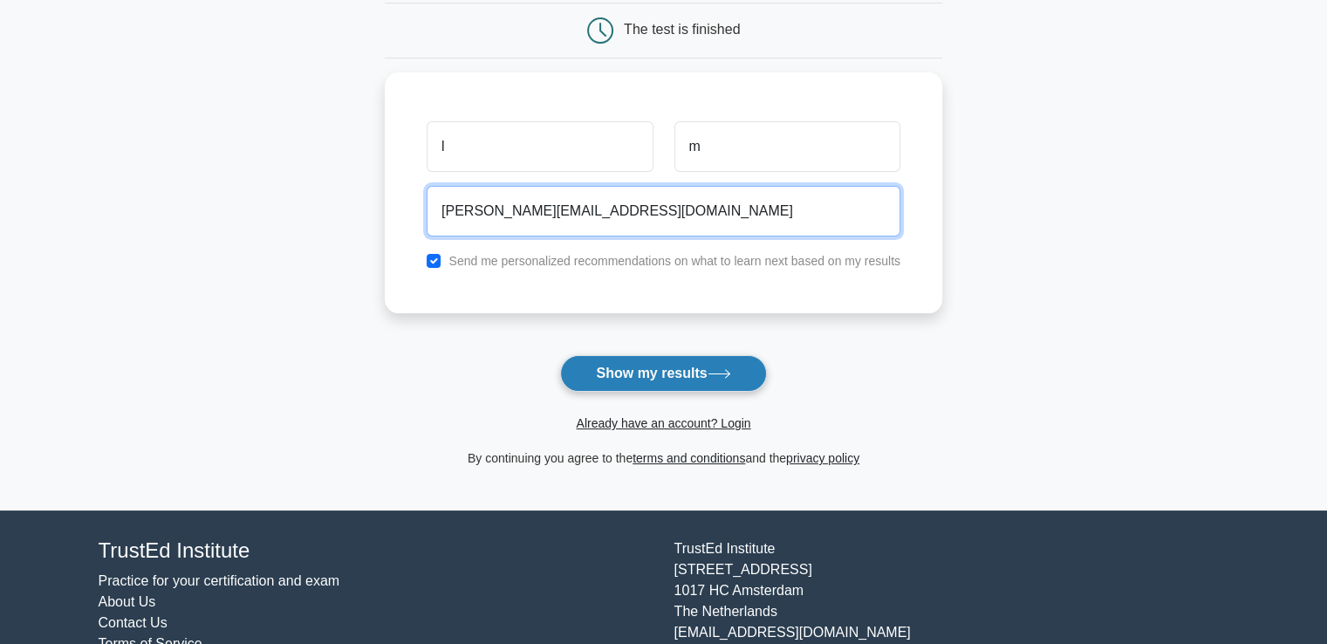
type input "l.m@gmail.com"
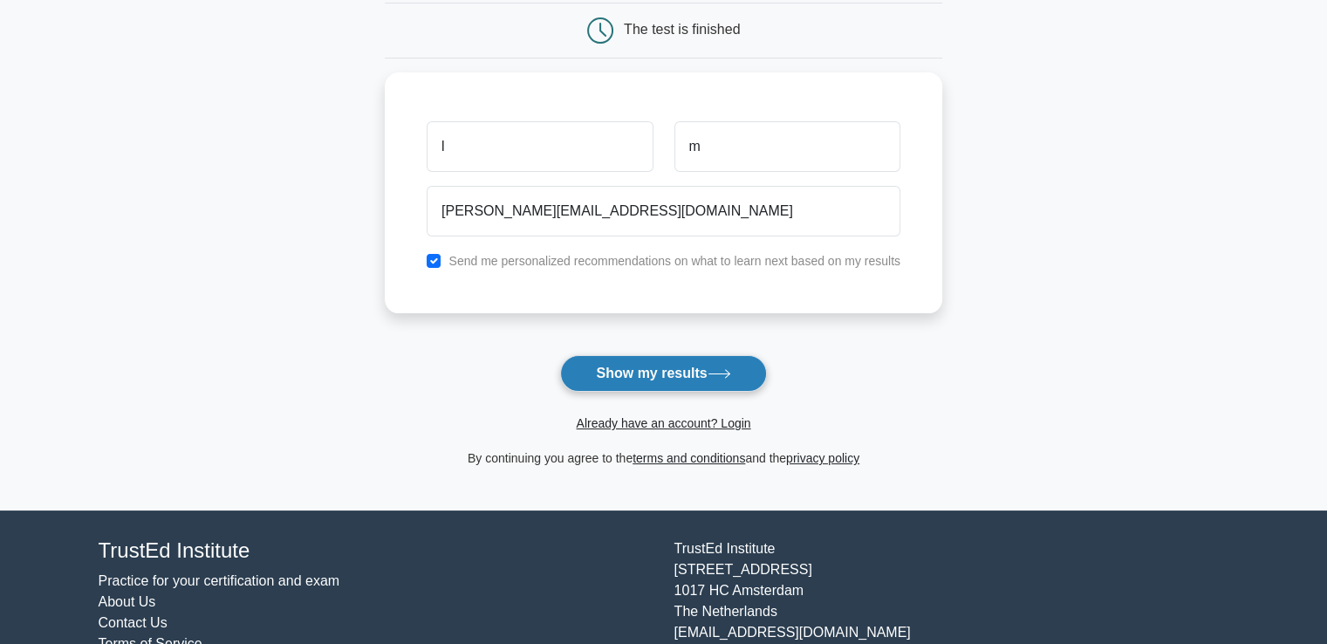
click at [560, 355] on button "Show my results" at bounding box center [663, 373] width 206 height 37
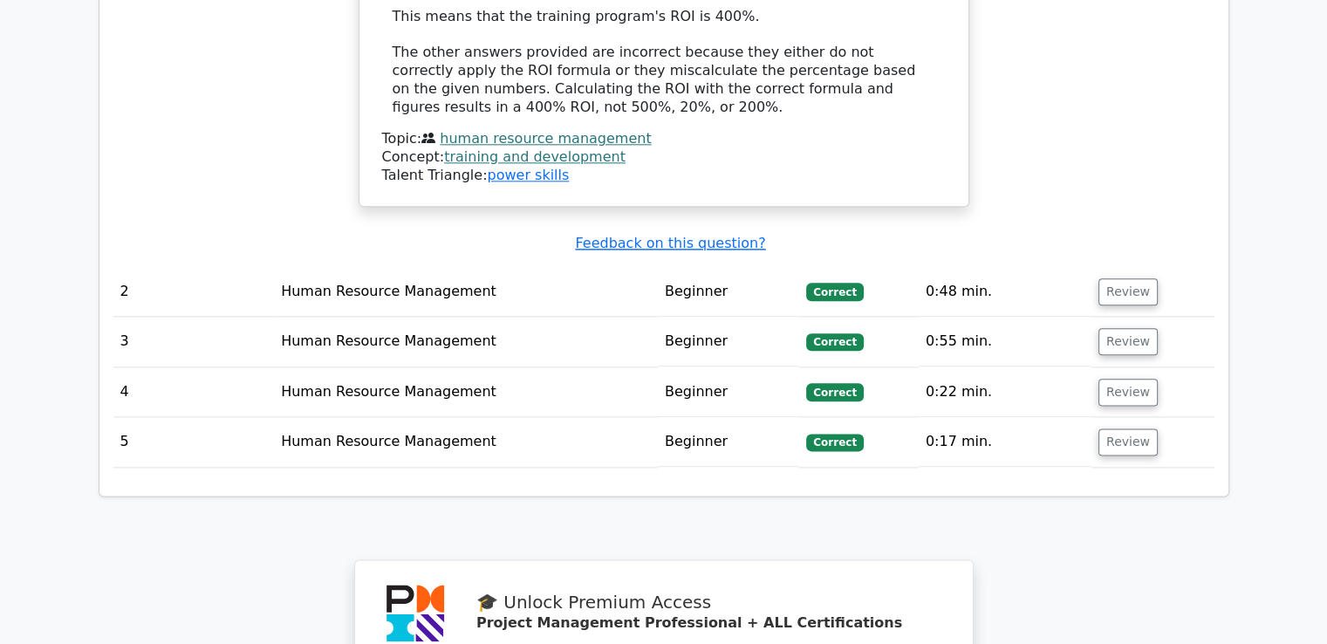
scroll to position [2085, 0]
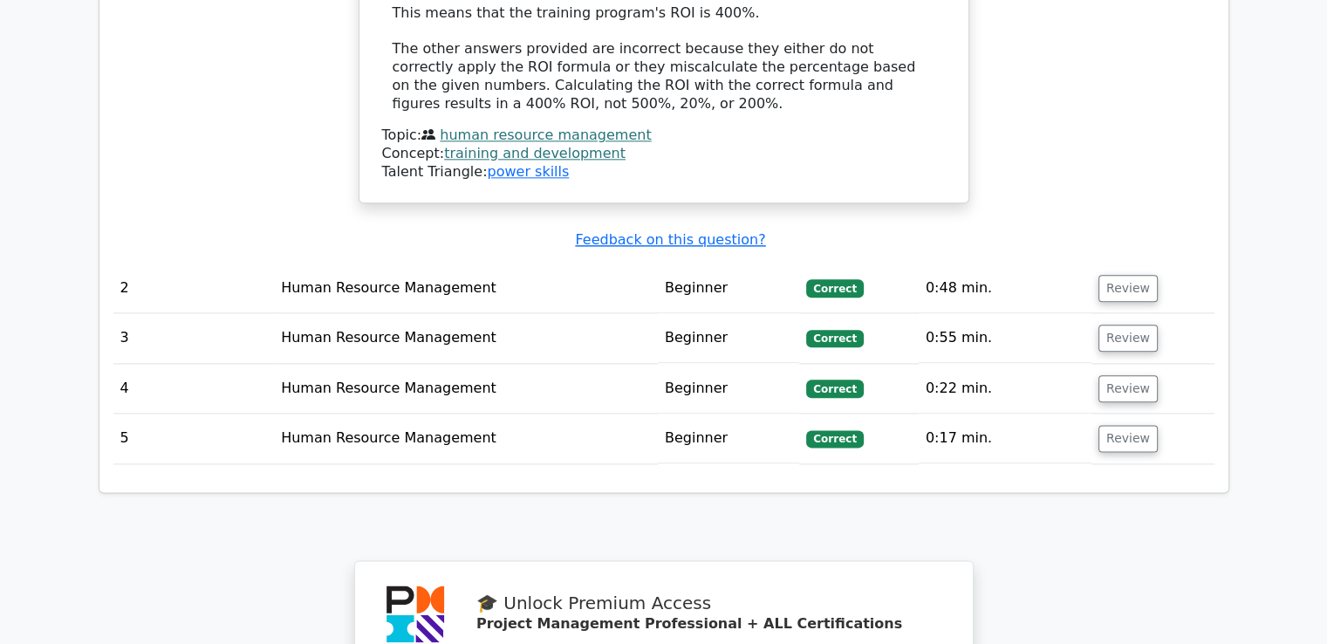
click at [741, 263] on td "Beginner" at bounding box center [728, 288] width 141 height 50
click at [1131, 275] on button "Review" at bounding box center [1127, 288] width 59 height 27
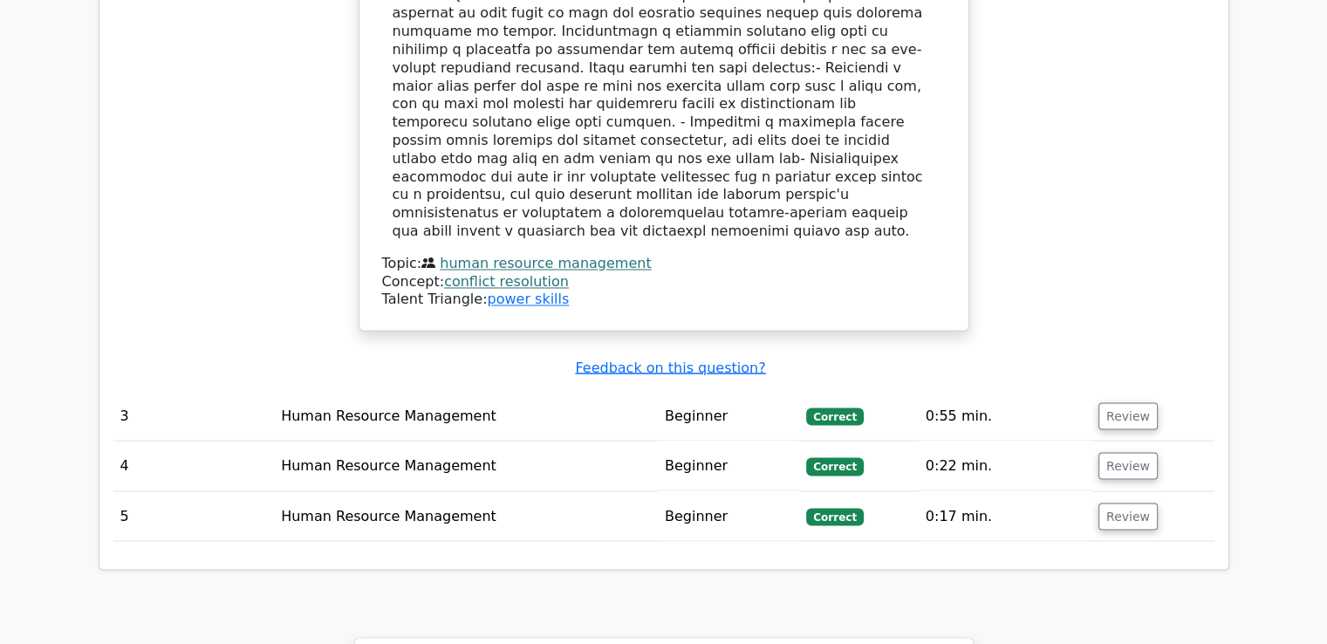
scroll to position [2982, 0]
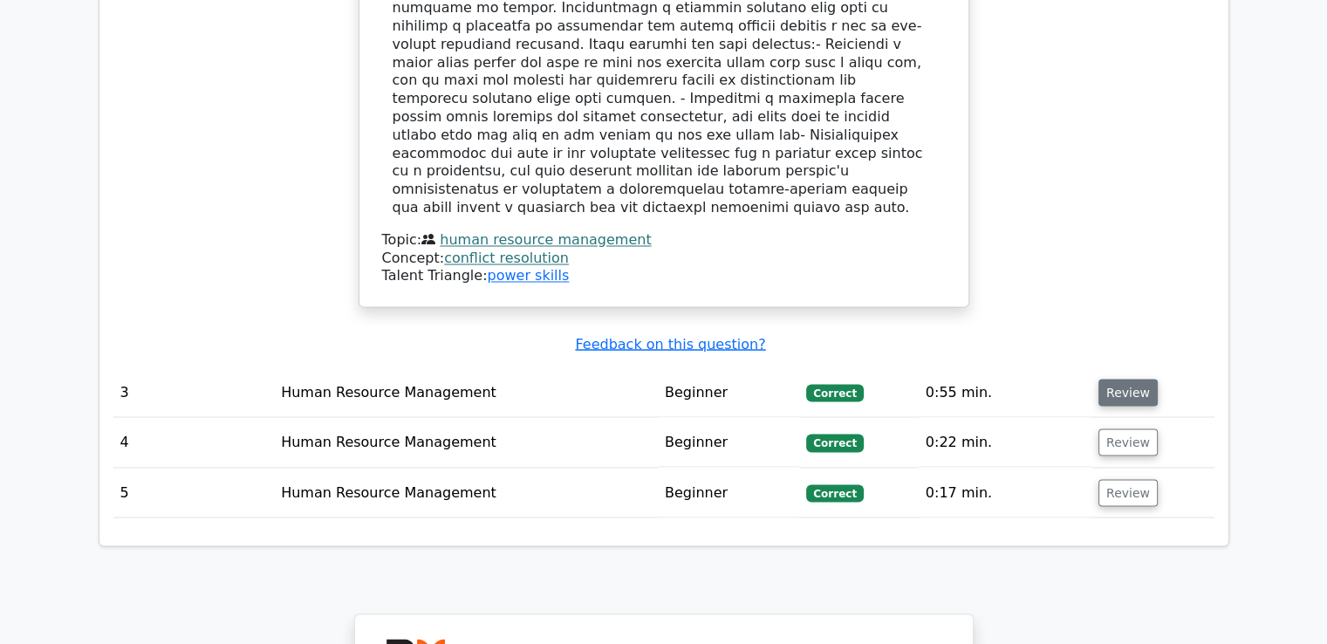
click at [1126, 379] on button "Review" at bounding box center [1127, 392] width 59 height 27
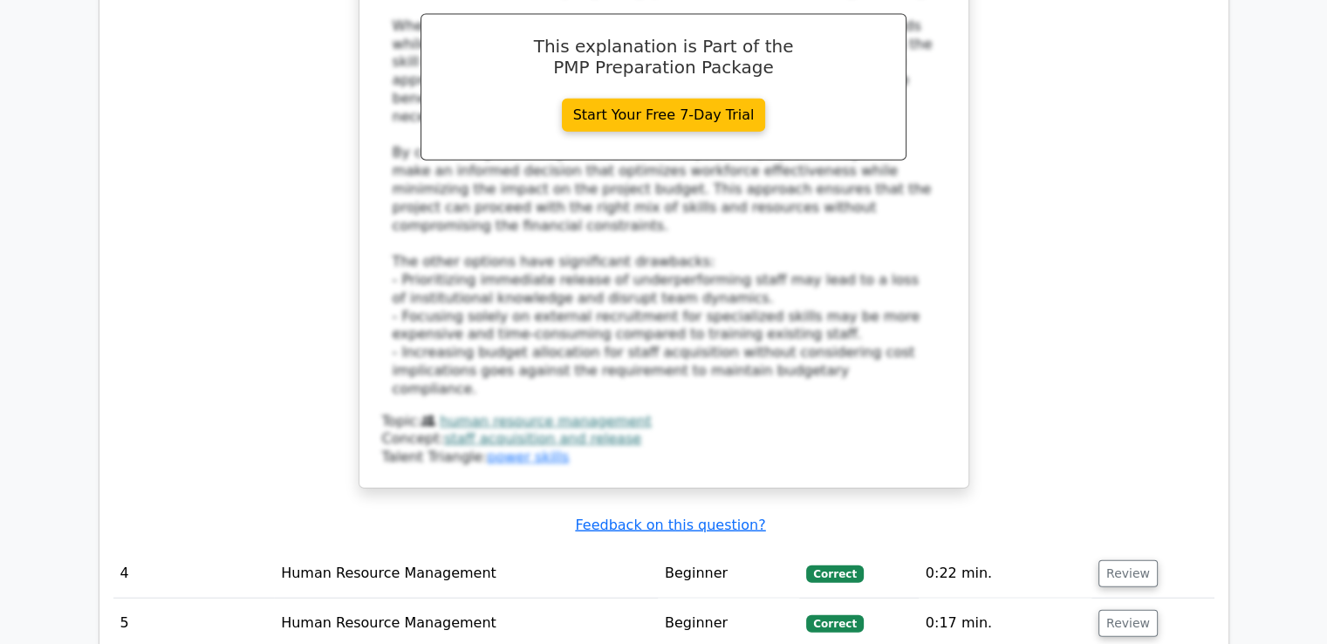
scroll to position [4129, 0]
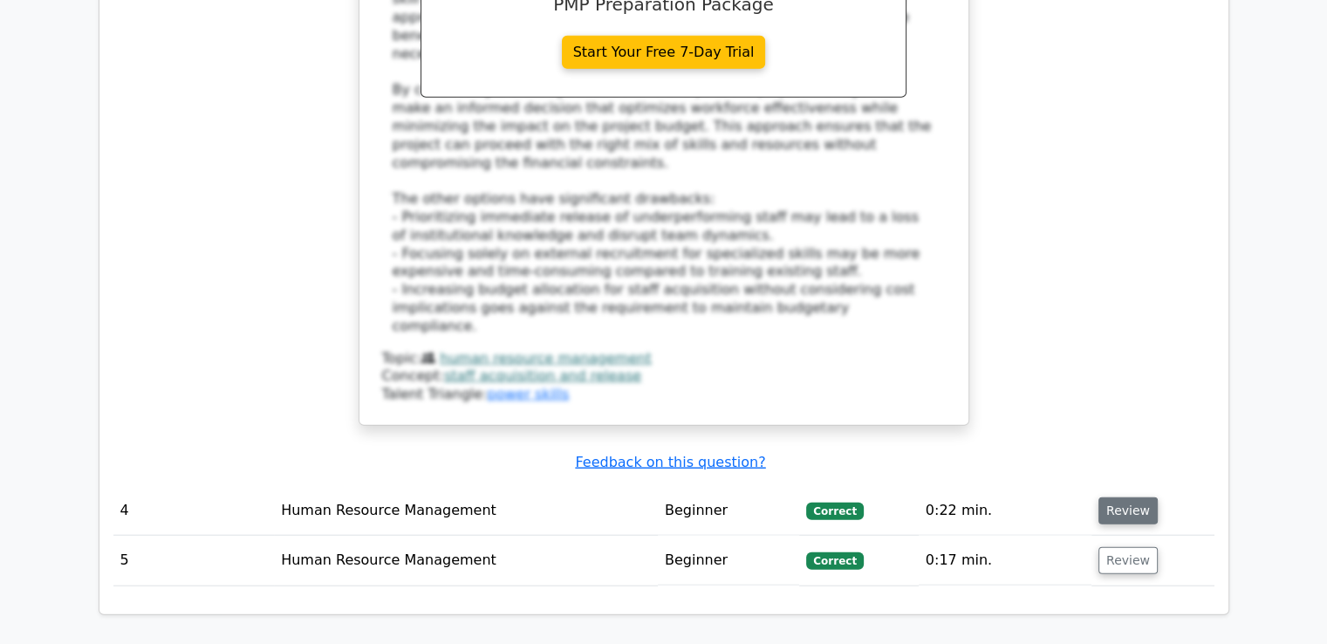
drag, startPoint x: 1126, startPoint y: 253, endPoint x: 1124, endPoint y: 272, distance: 19.4
click at [1124, 486] on td "Review" at bounding box center [1153, 511] width 123 height 50
click at [1124, 497] on button "Review" at bounding box center [1127, 510] width 59 height 27
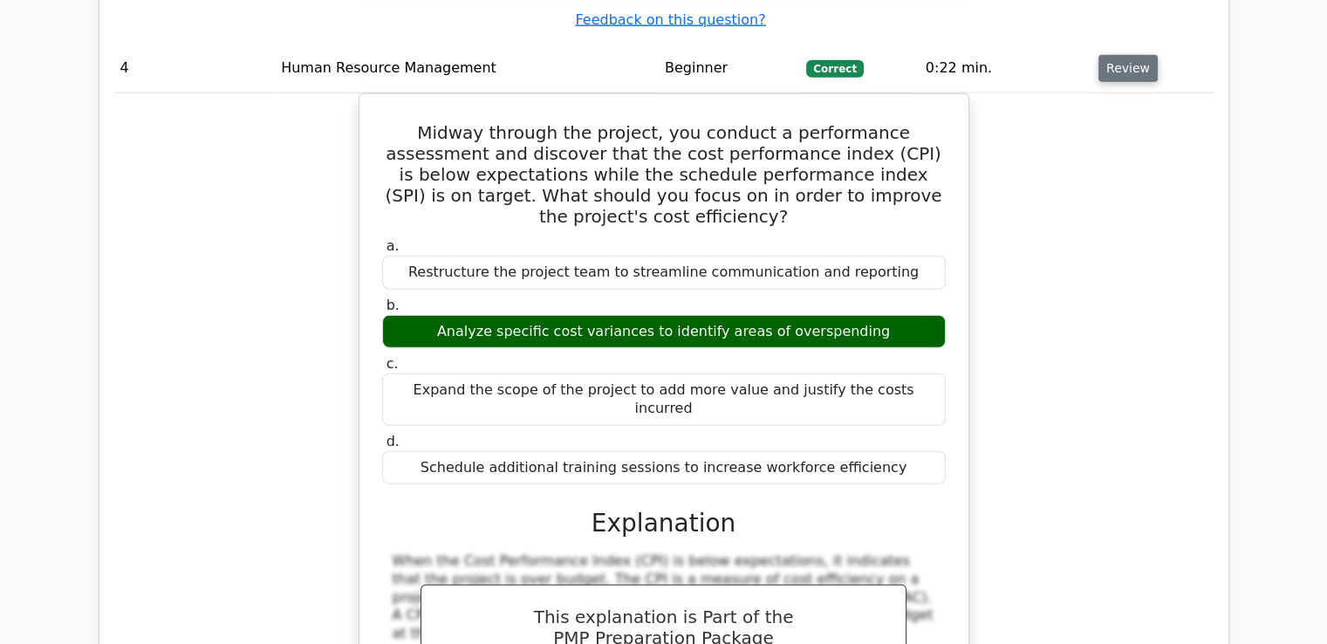
scroll to position [4572, 0]
